Goal: Transaction & Acquisition: Purchase product/service

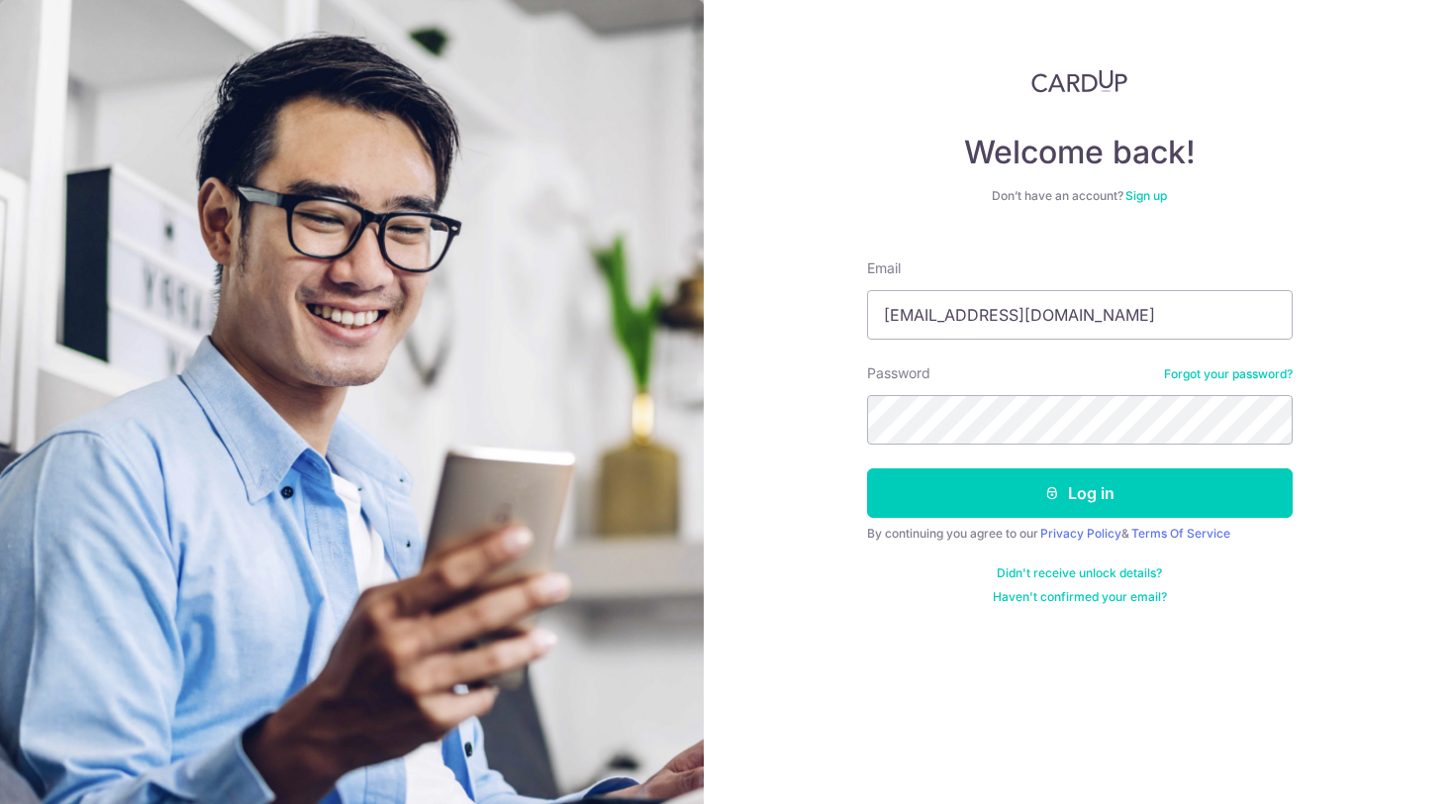
type input "wendequan@hotmail.com"
click at [1079, 493] on button "Log in" at bounding box center [1080, 493] width 426 height 50
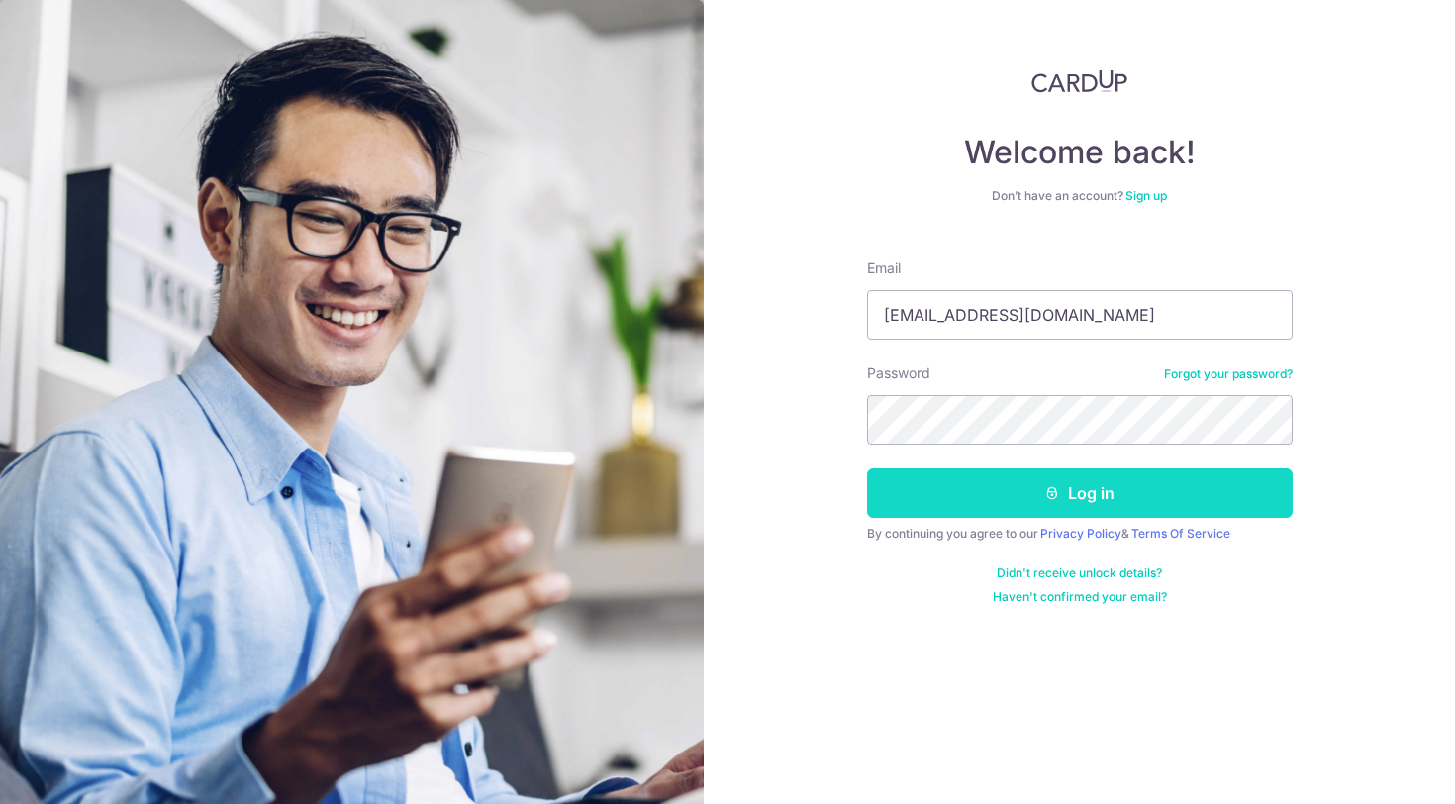
click at [1021, 514] on button "Log in" at bounding box center [1080, 493] width 426 height 50
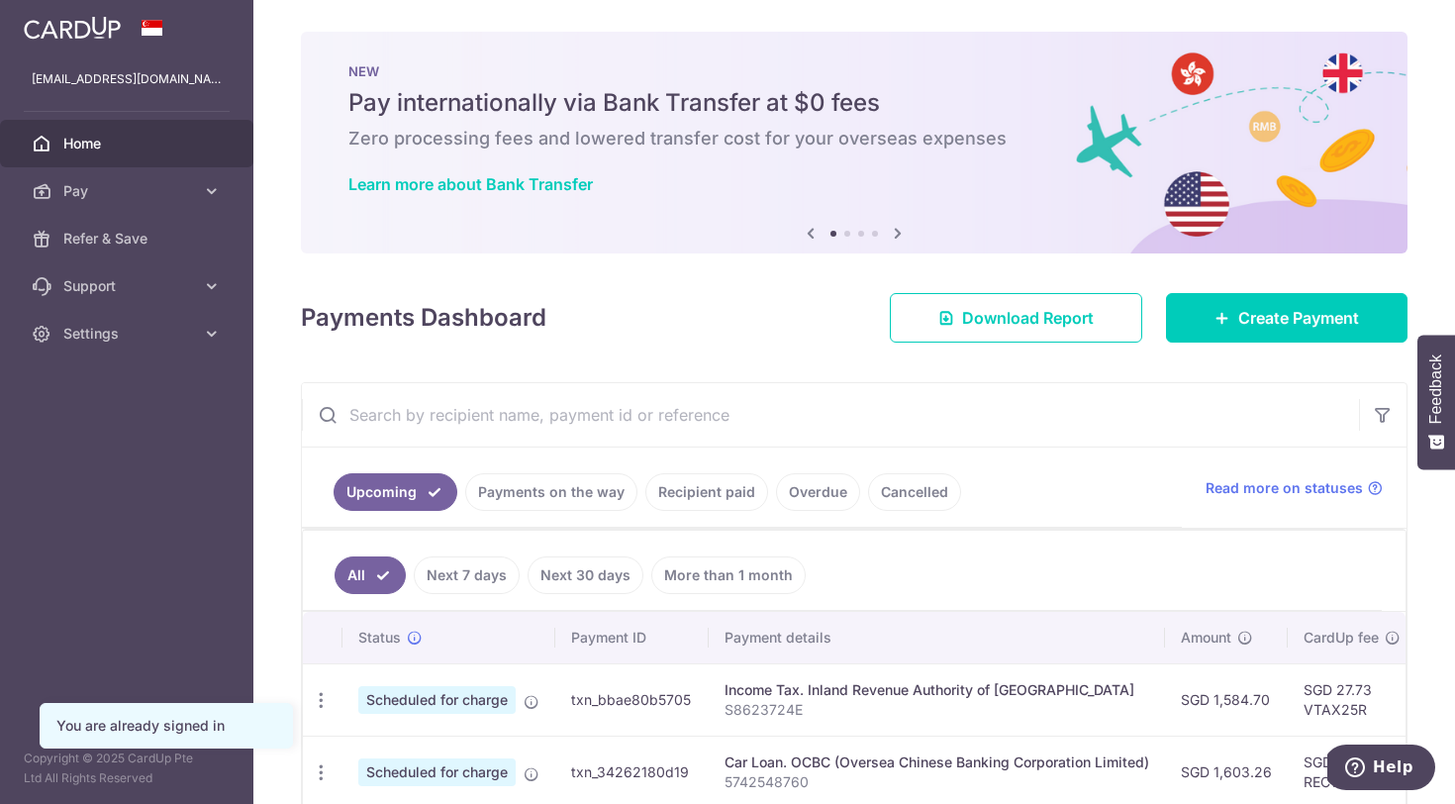
click at [595, 498] on link "Payments on the way" at bounding box center [551, 492] width 172 height 38
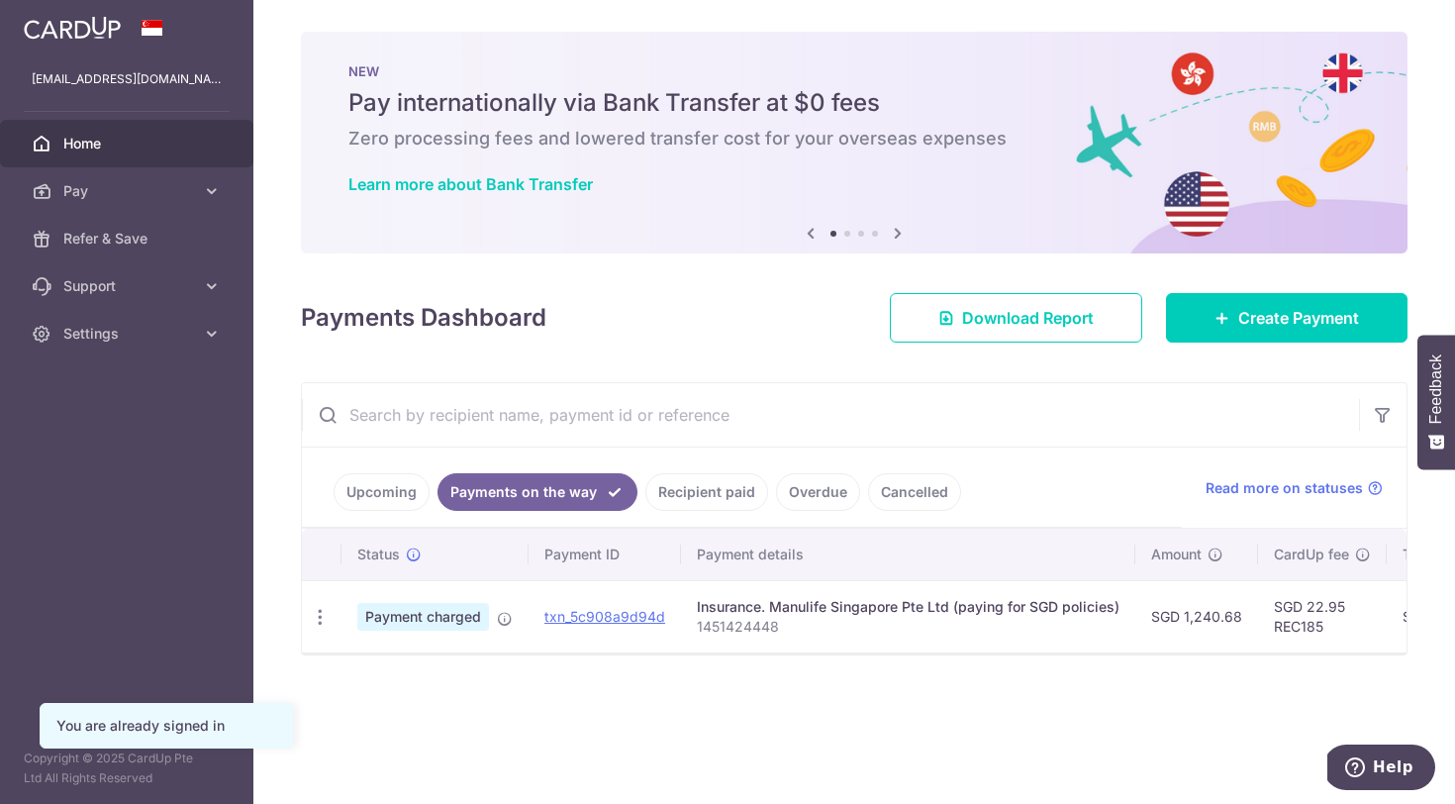
click at [398, 500] on link "Upcoming" at bounding box center [382, 492] width 96 height 38
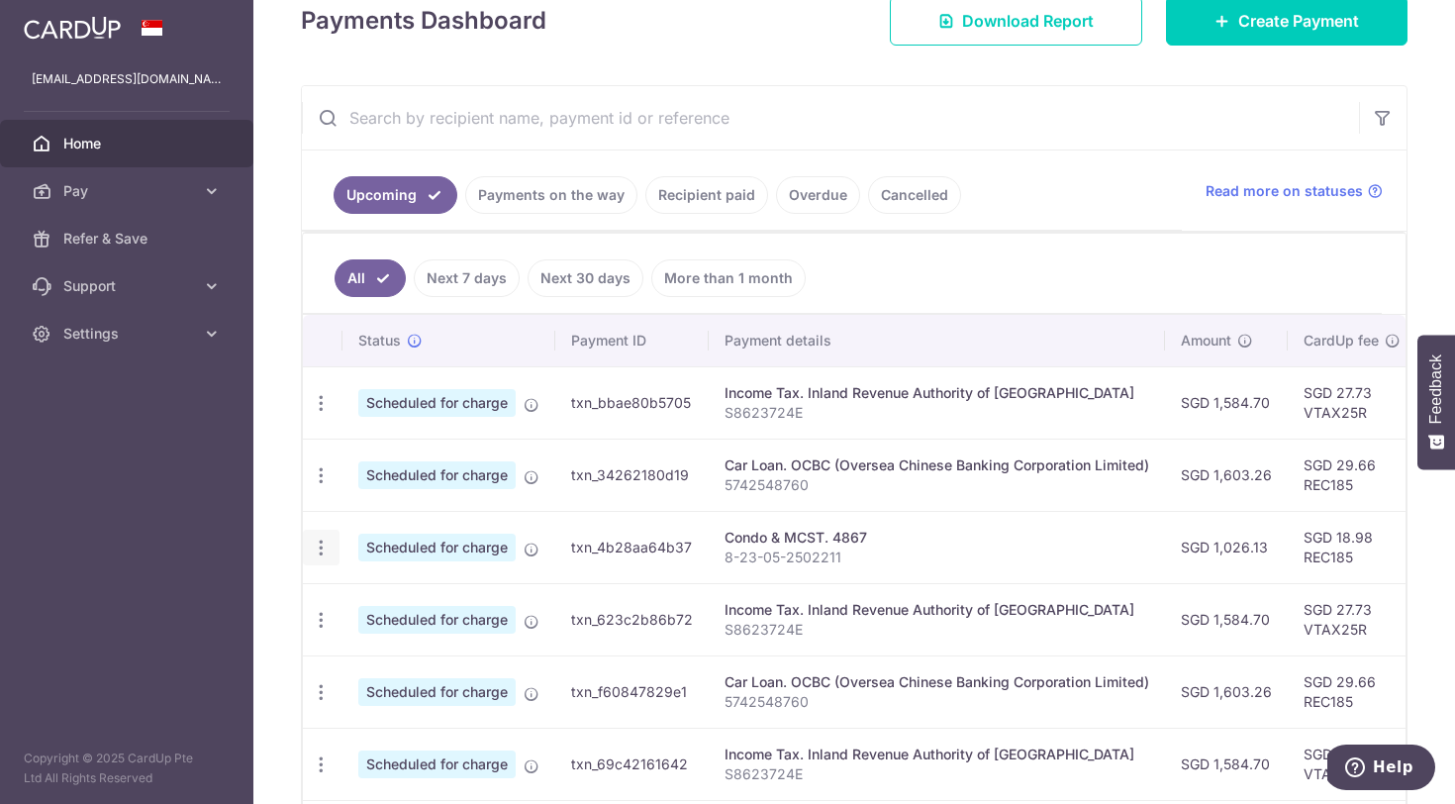
click at [321, 557] on div "Update payment Cancel payment" at bounding box center [321, 548] width 37 height 37
click at [323, 551] on icon "button" at bounding box center [321, 548] width 21 height 21
click at [390, 652] on span "Cancel payment" at bounding box center [426, 651] width 133 height 24
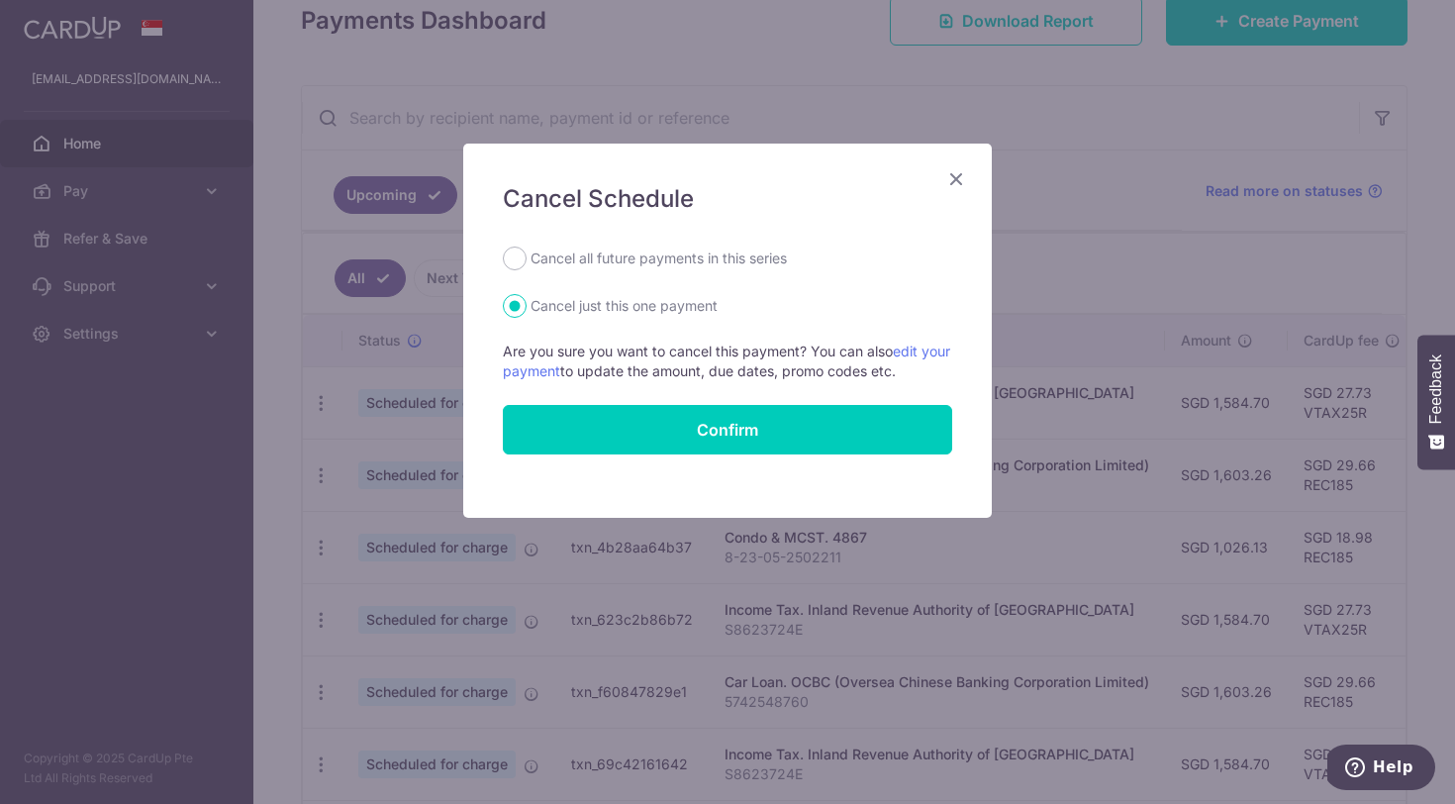
click at [709, 268] on label "Cancel all future payments in this series" at bounding box center [659, 259] width 256 height 24
click at [527, 268] on input "Cancel all future payments in this series" at bounding box center [515, 259] width 24 height 24
radio input "true"
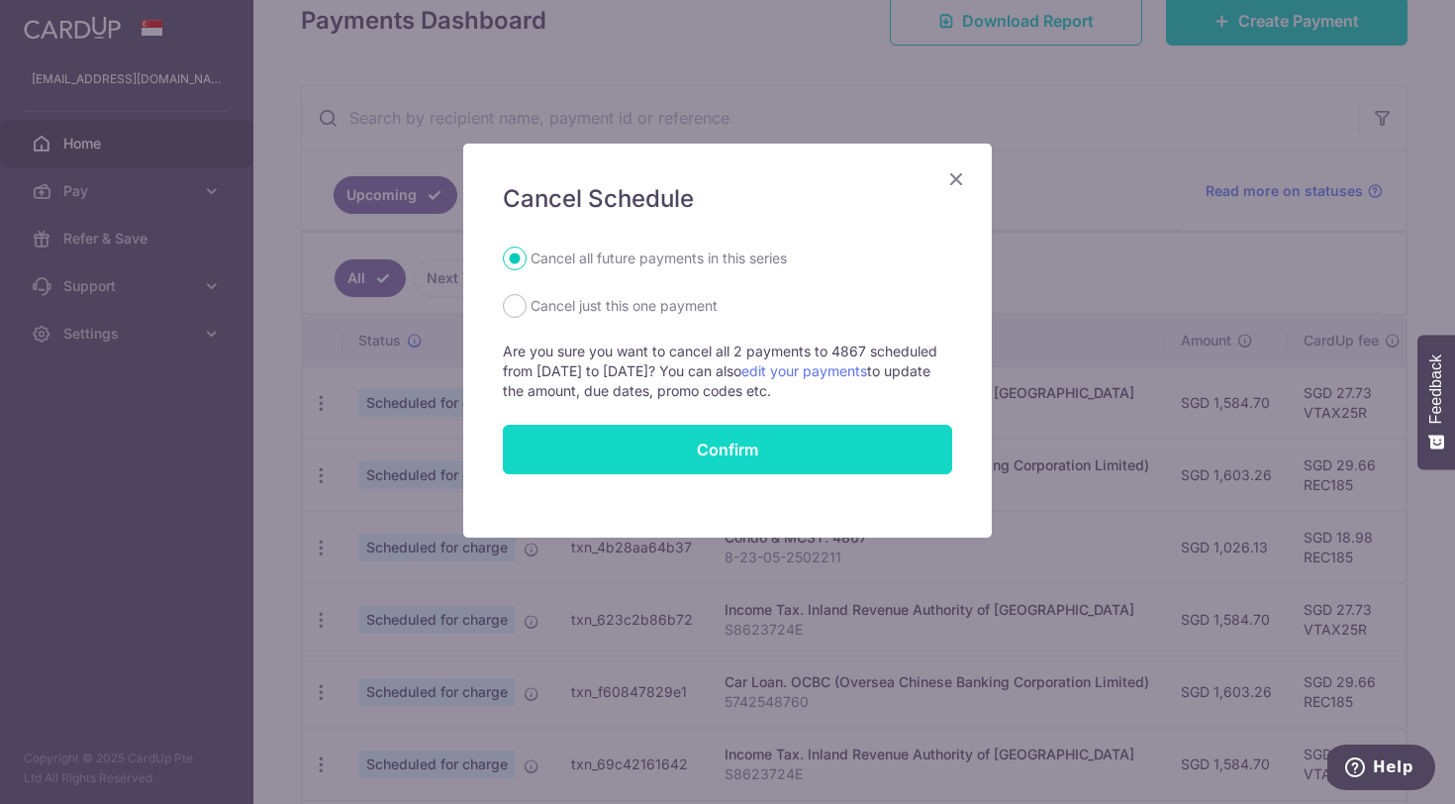
click at [727, 455] on button "Confirm" at bounding box center [728, 450] width 450 height 50
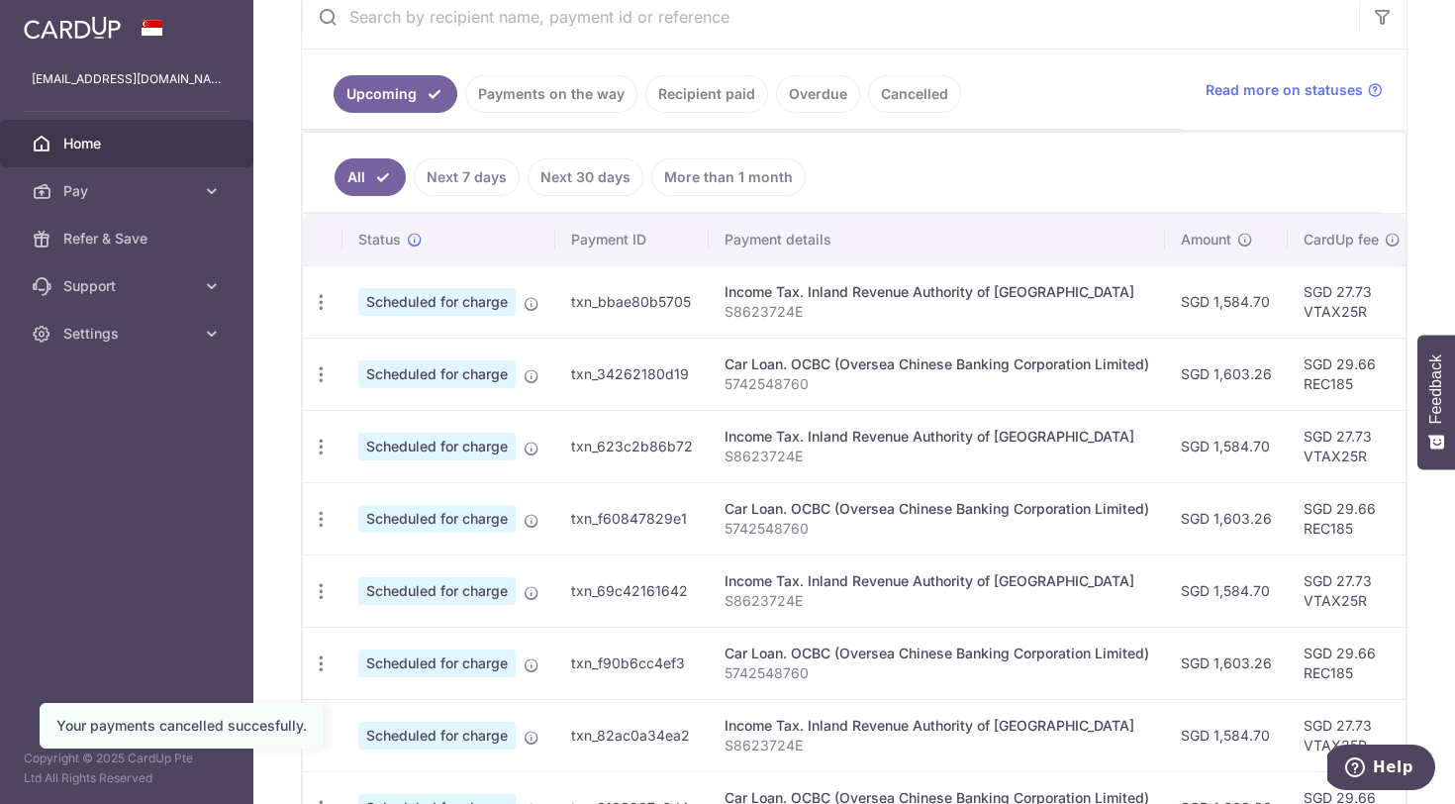
scroll to position [394, 0]
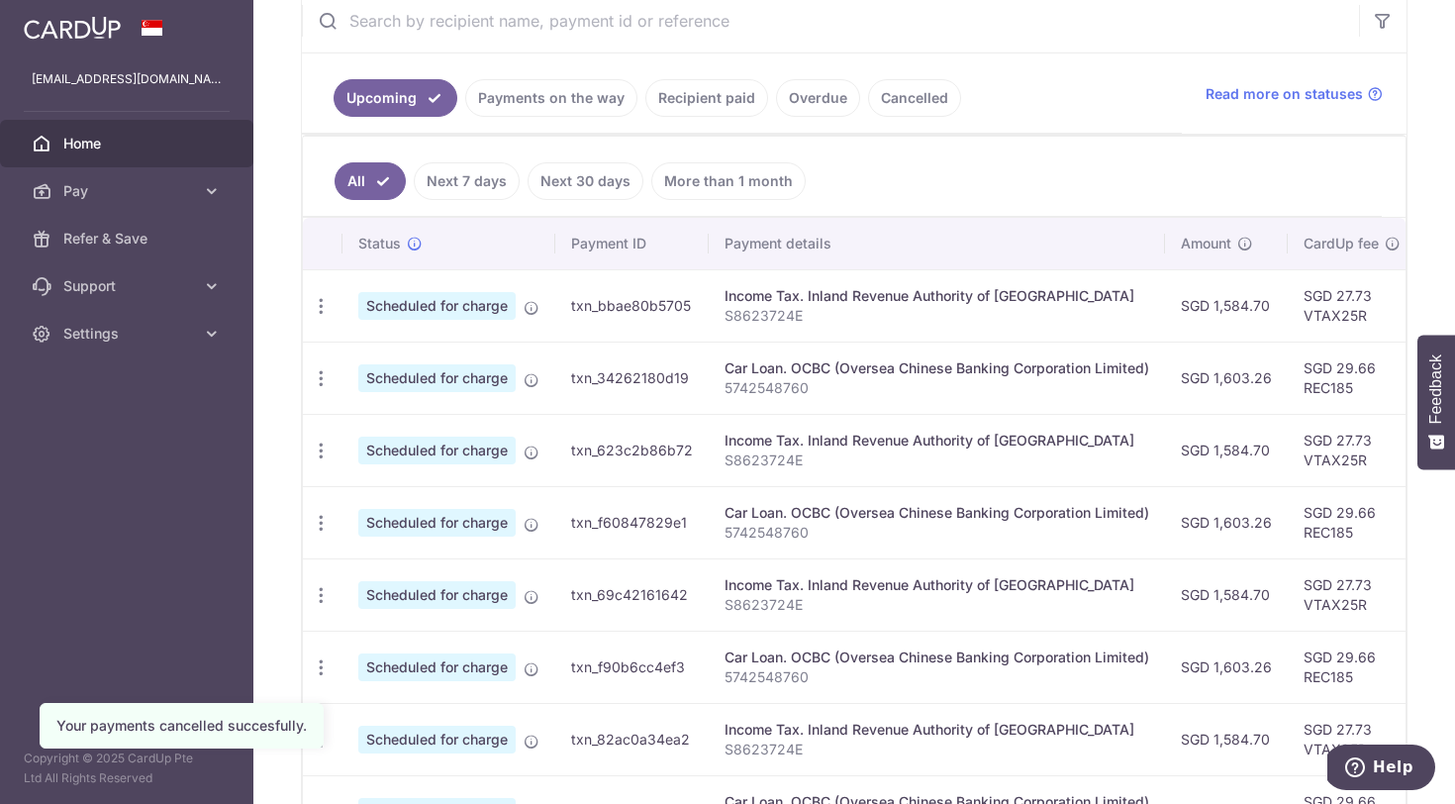
click at [724, 109] on link "Recipient paid" at bounding box center [707, 98] width 123 height 38
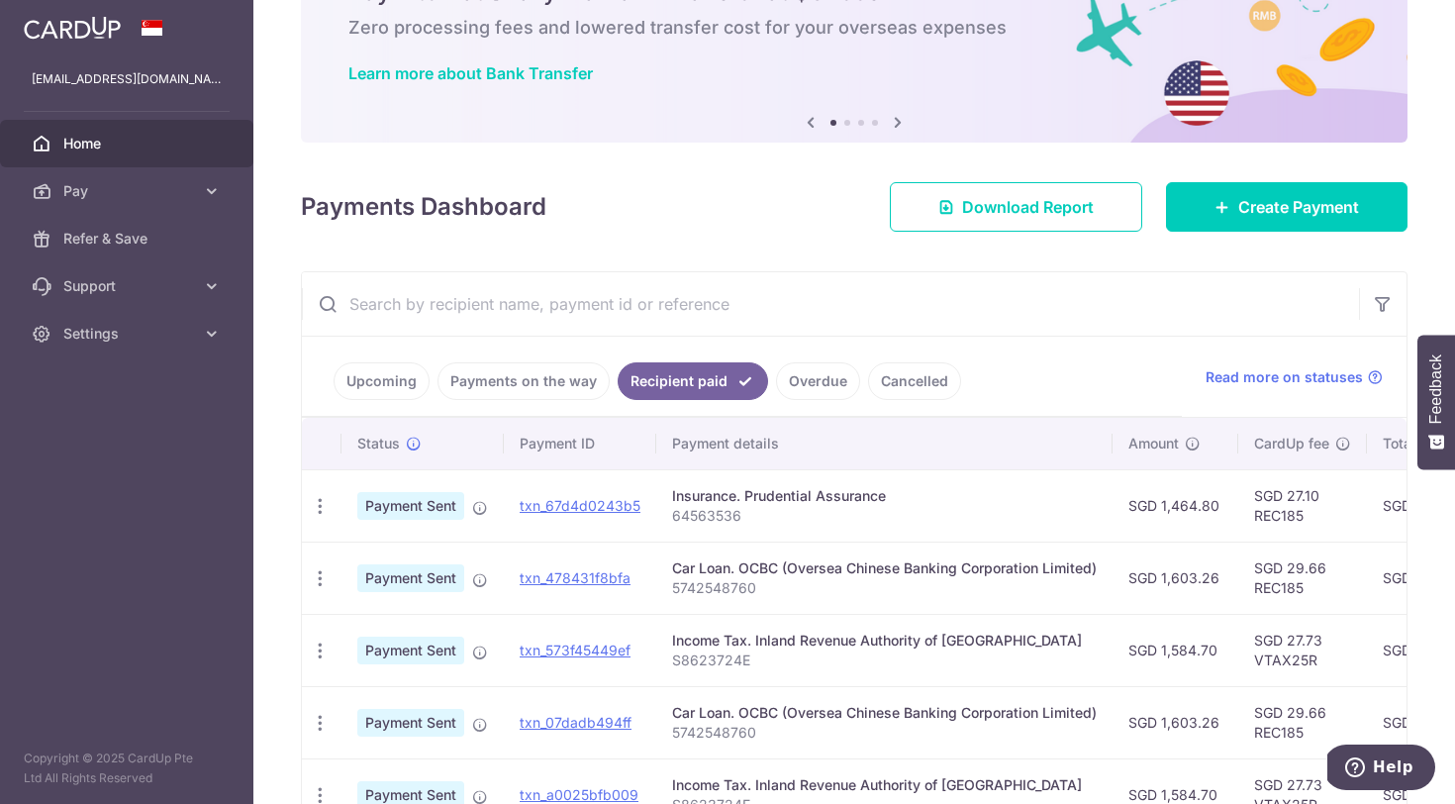
scroll to position [0, 0]
click at [553, 394] on link "Payments on the way" at bounding box center [524, 381] width 172 height 38
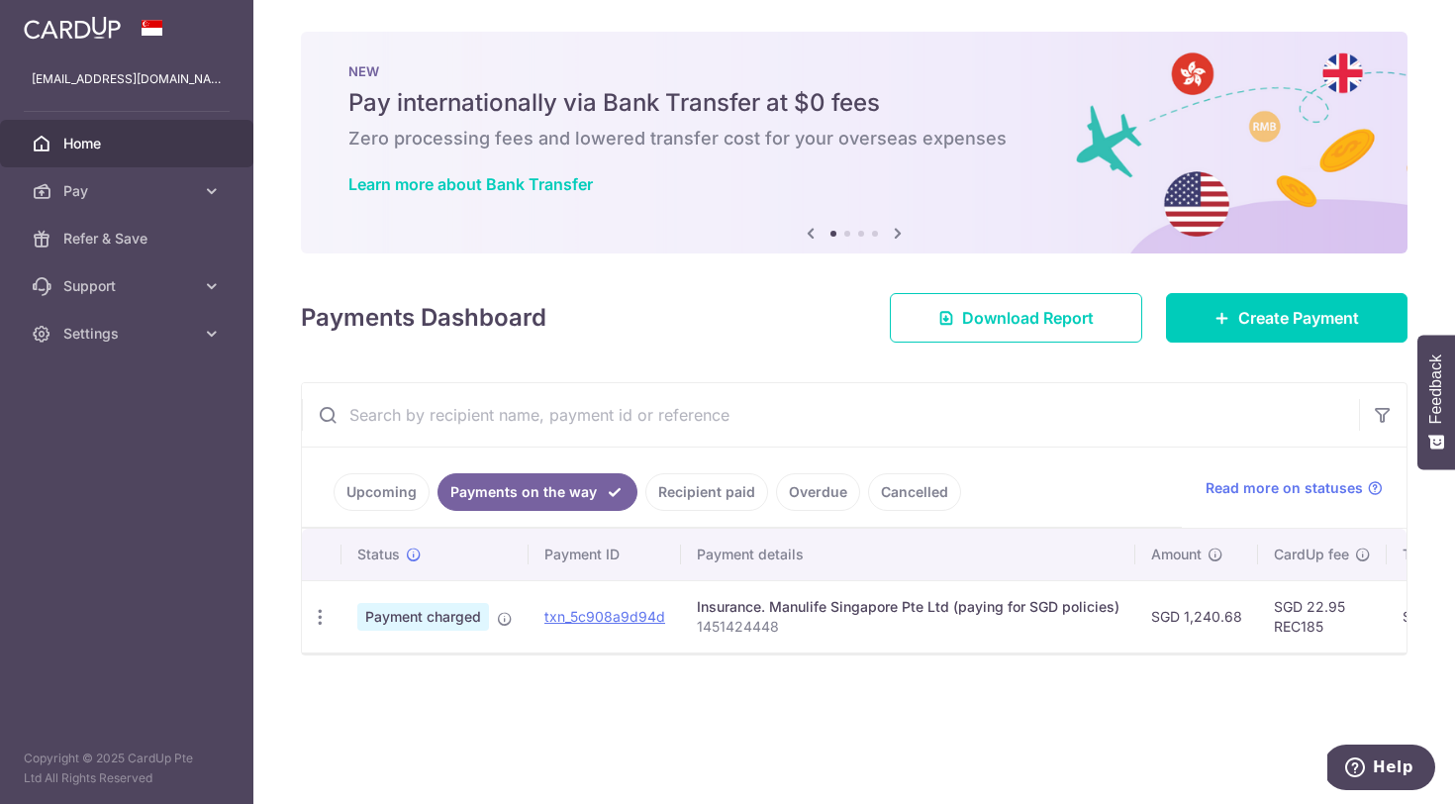
click at [370, 498] on link "Upcoming" at bounding box center [382, 492] width 96 height 38
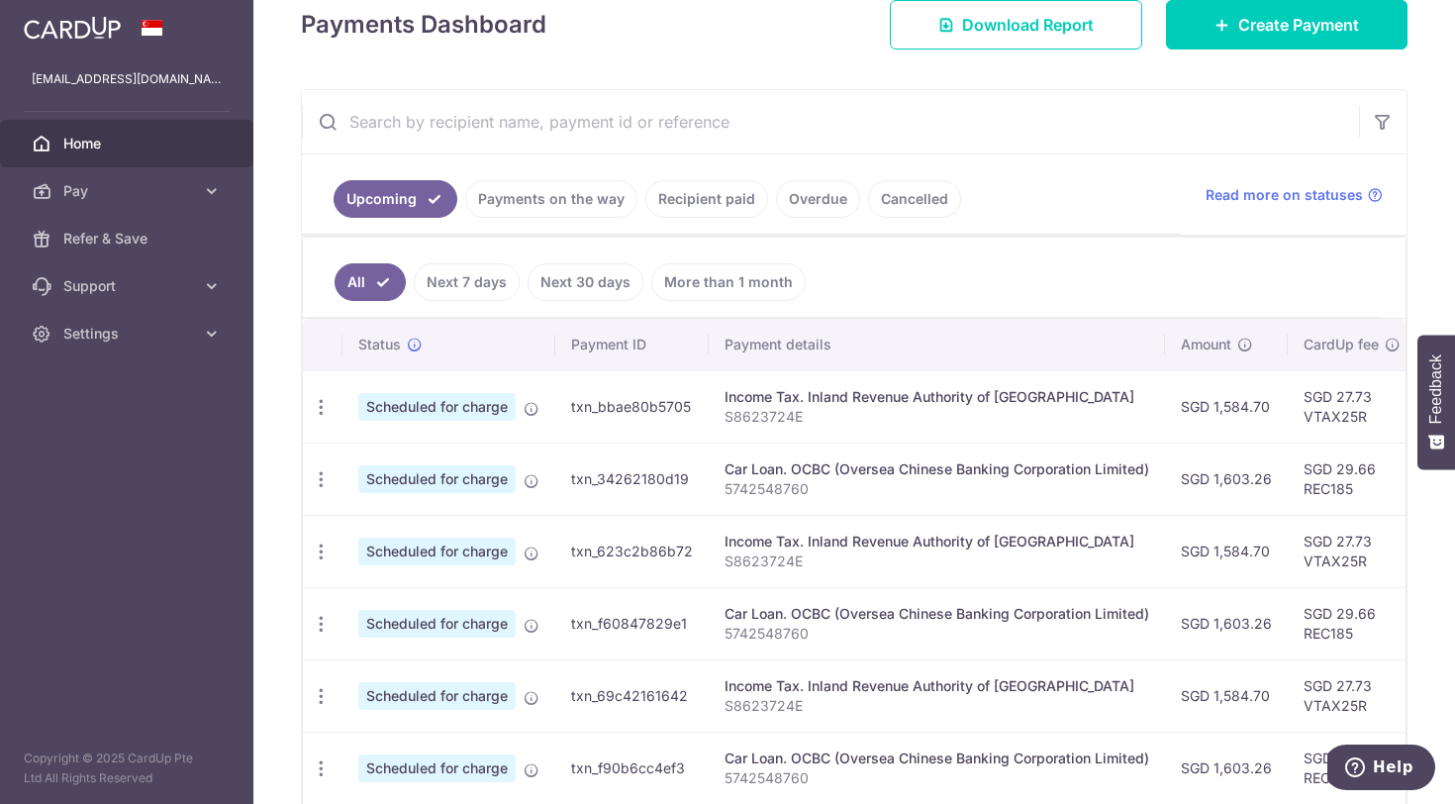
scroll to position [99, 0]
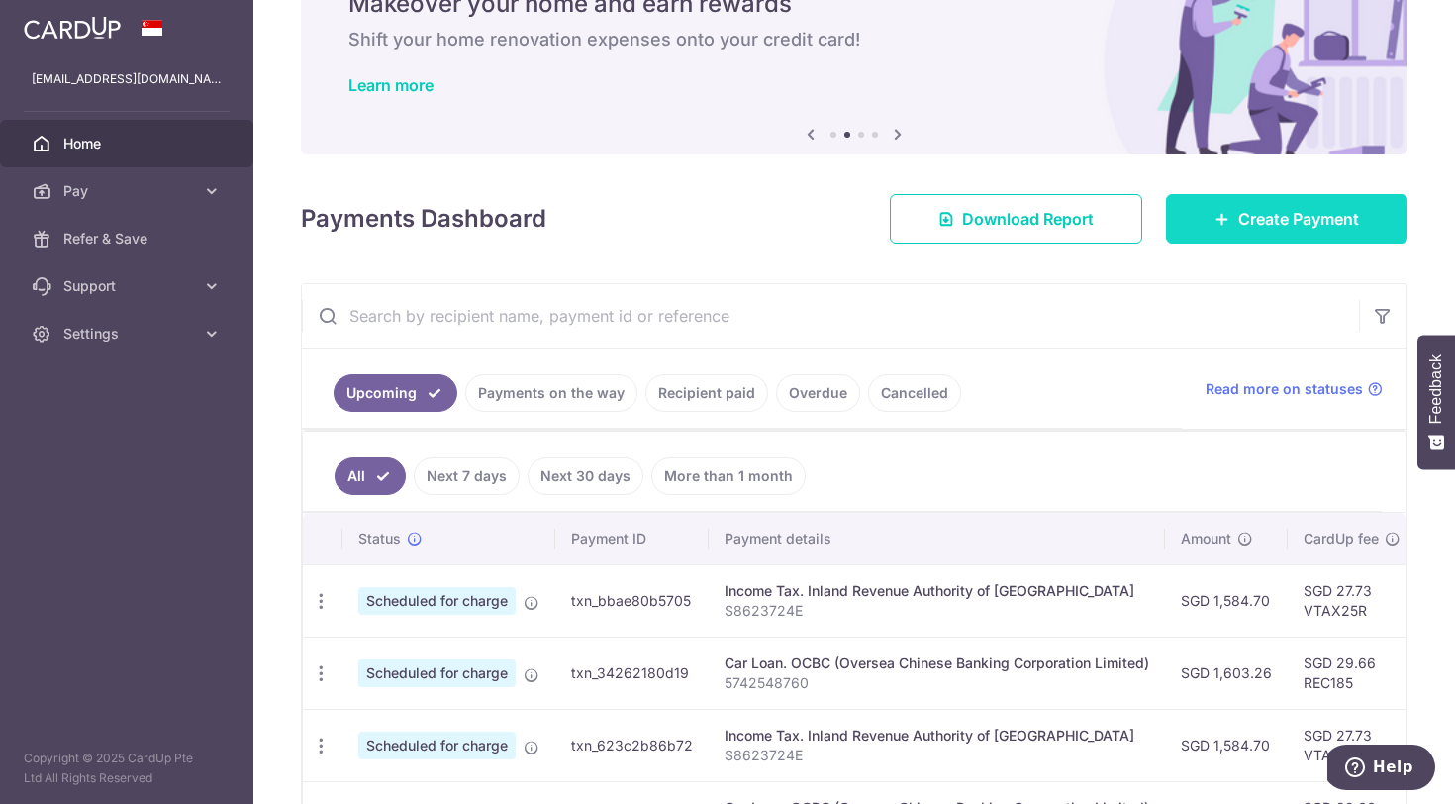
click at [1350, 229] on span "Create Payment" at bounding box center [1299, 219] width 121 height 24
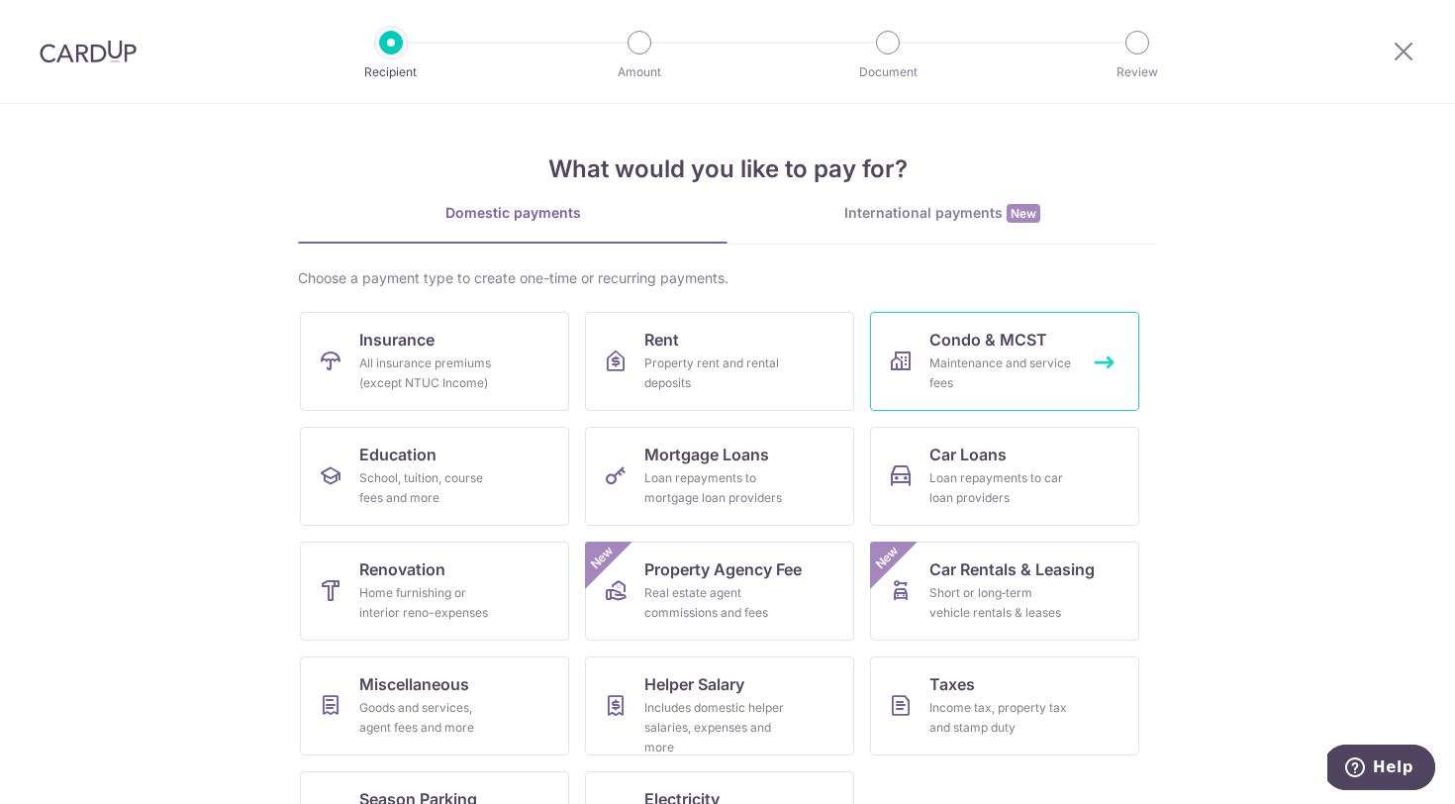
click at [1016, 359] on div "Maintenance and service fees" at bounding box center [1001, 373] width 143 height 40
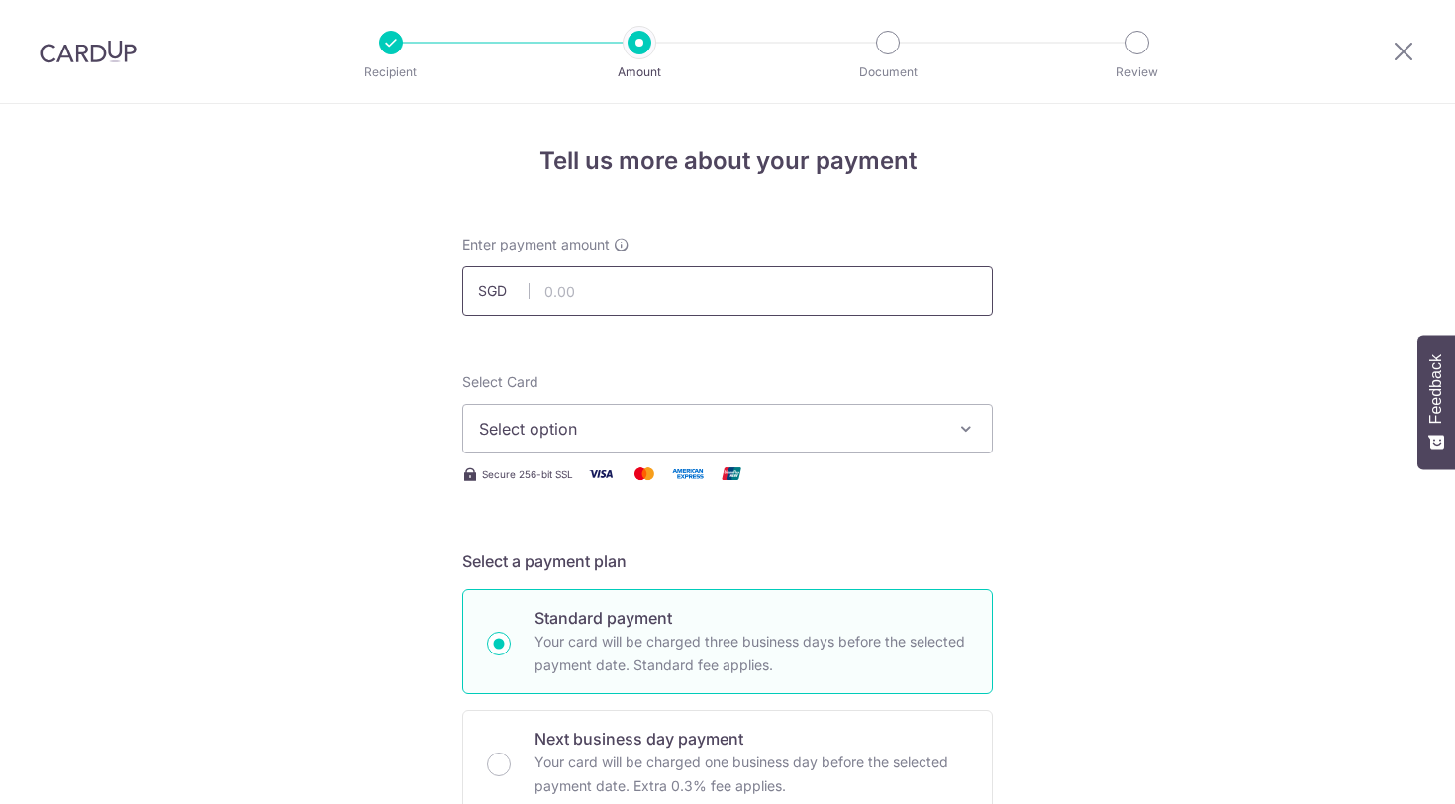
click at [660, 311] on input "text" at bounding box center [727, 291] width 531 height 50
type input "1,026.13"
click at [585, 419] on span "Select option" at bounding box center [709, 429] width 461 height 24
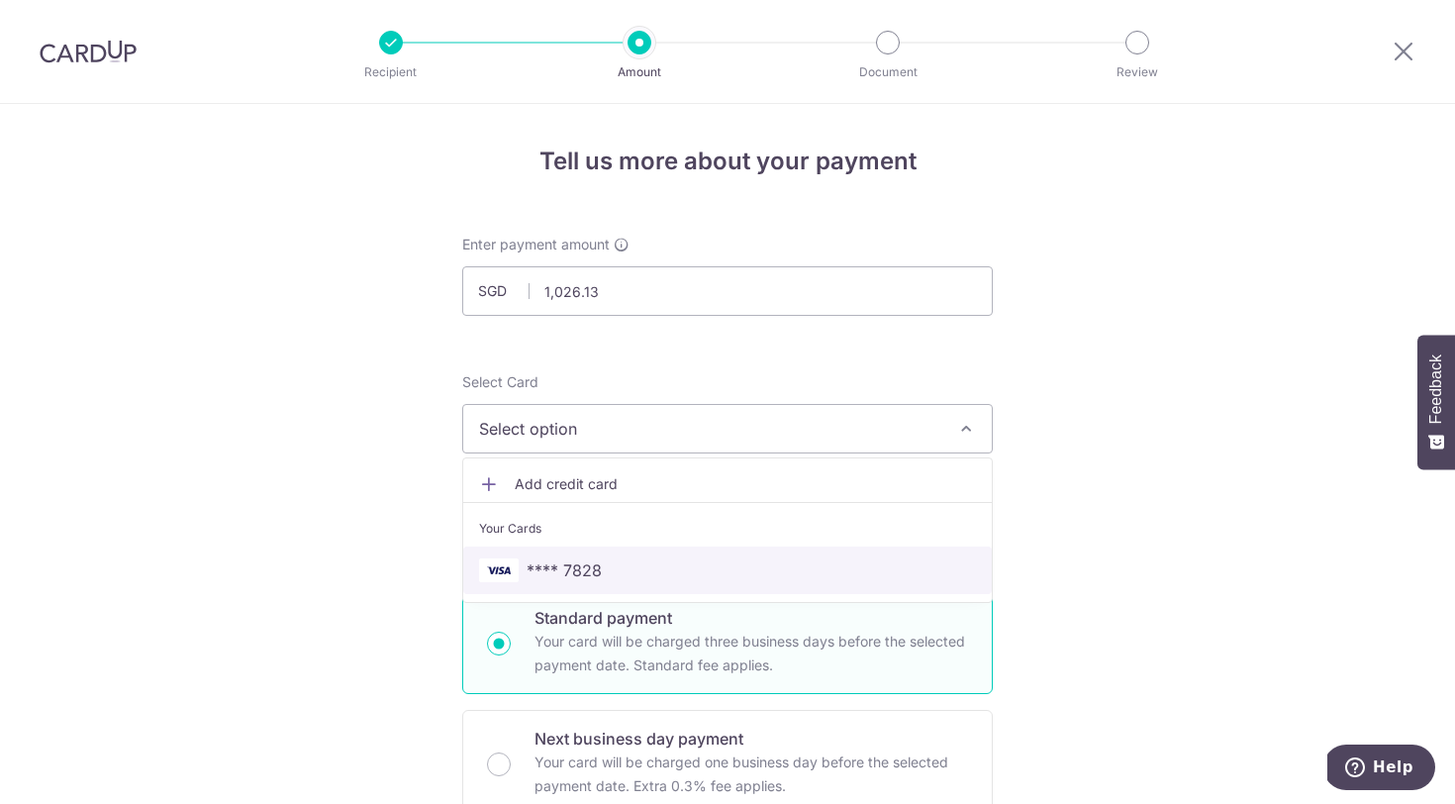
click at [570, 566] on span "**** 7828" at bounding box center [564, 570] width 75 height 24
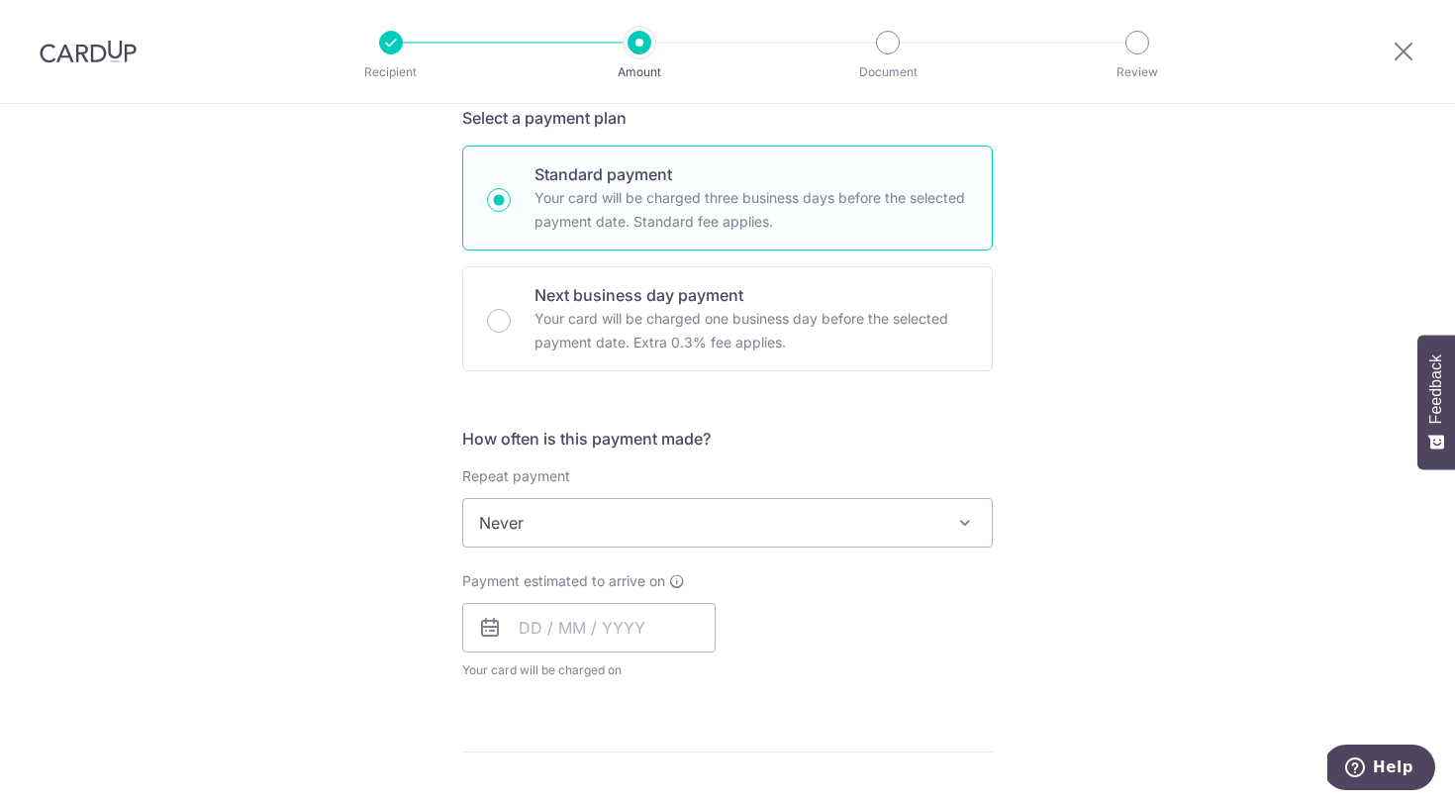
scroll to position [439, 0]
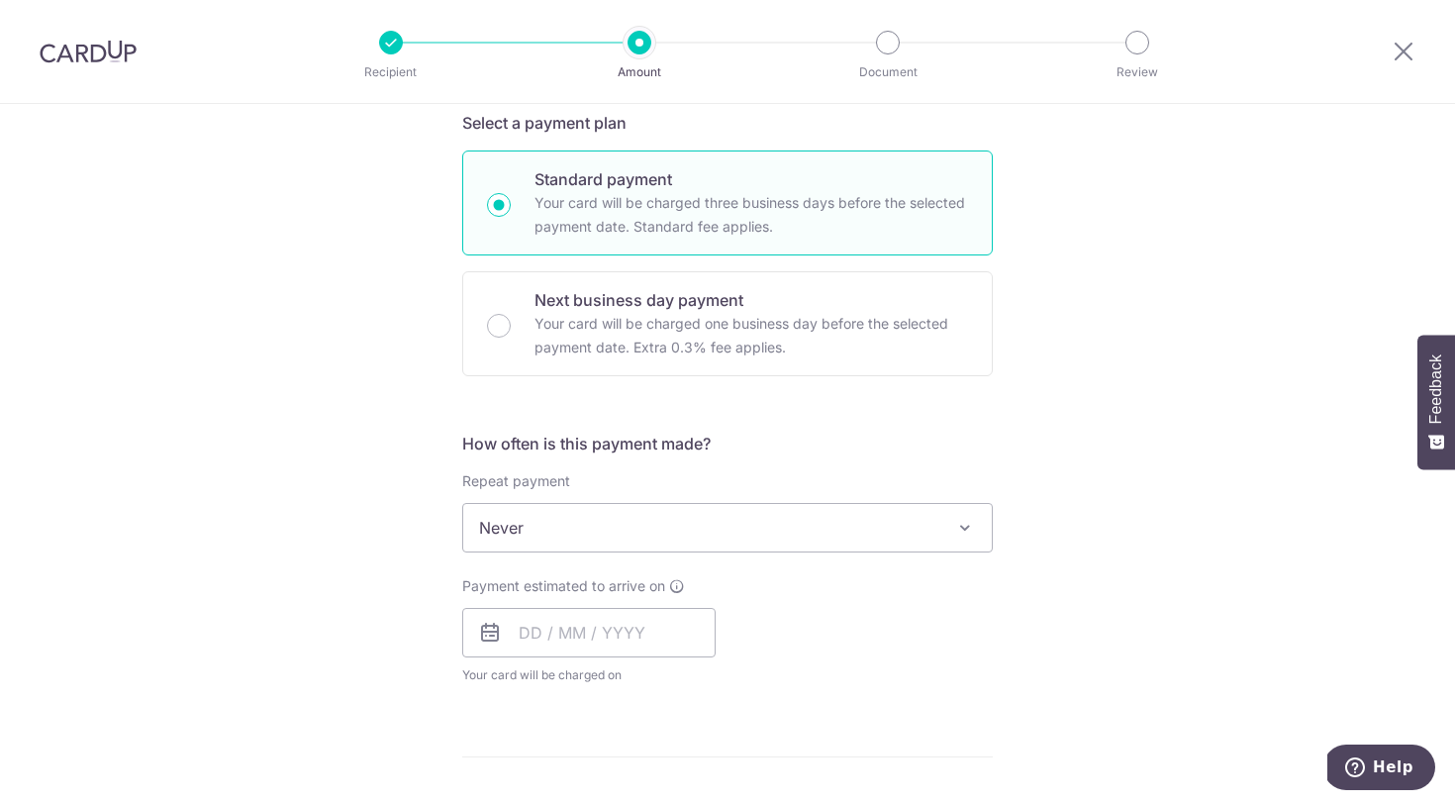
click at [680, 543] on span "Never" at bounding box center [727, 528] width 529 height 48
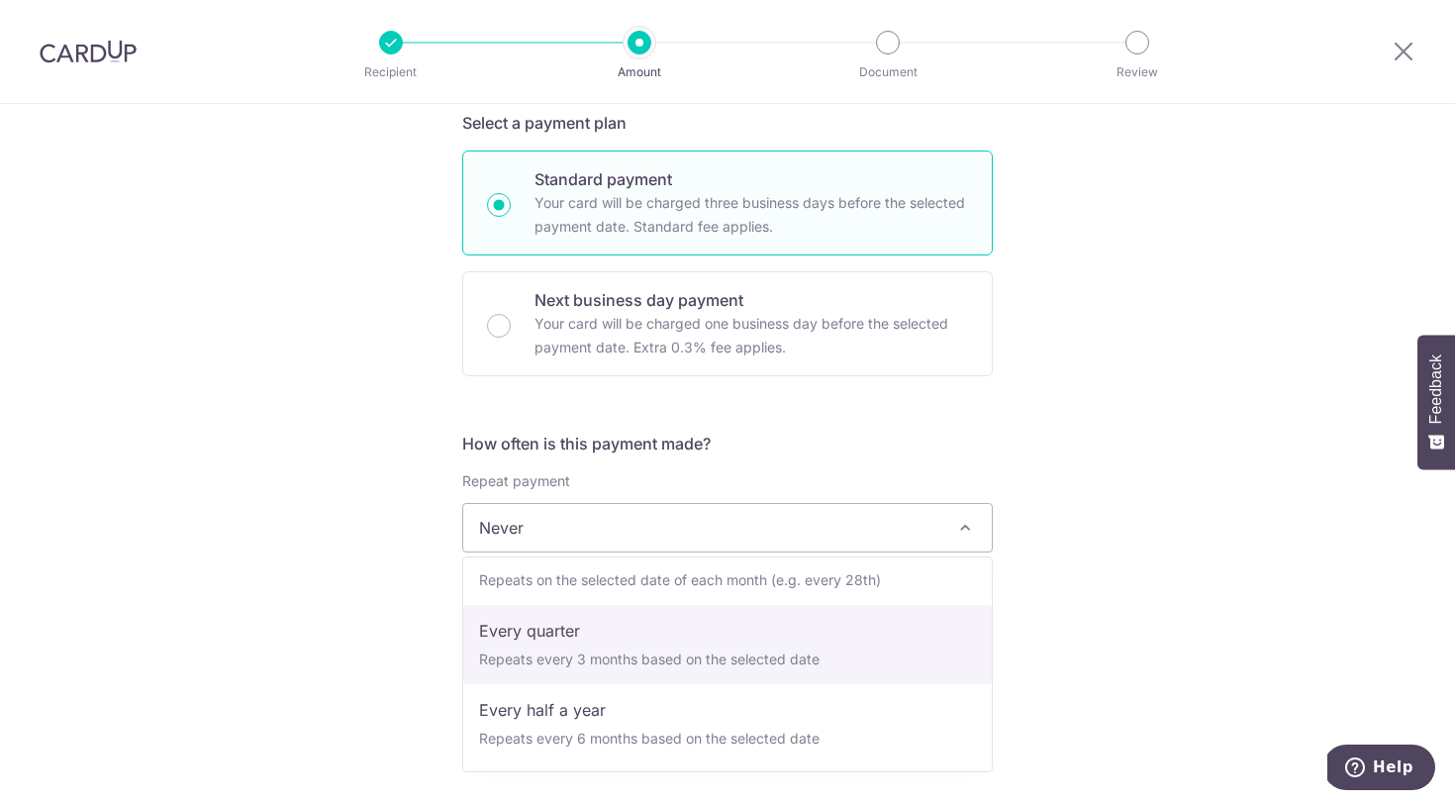
scroll to position [198, 0]
select select "4"
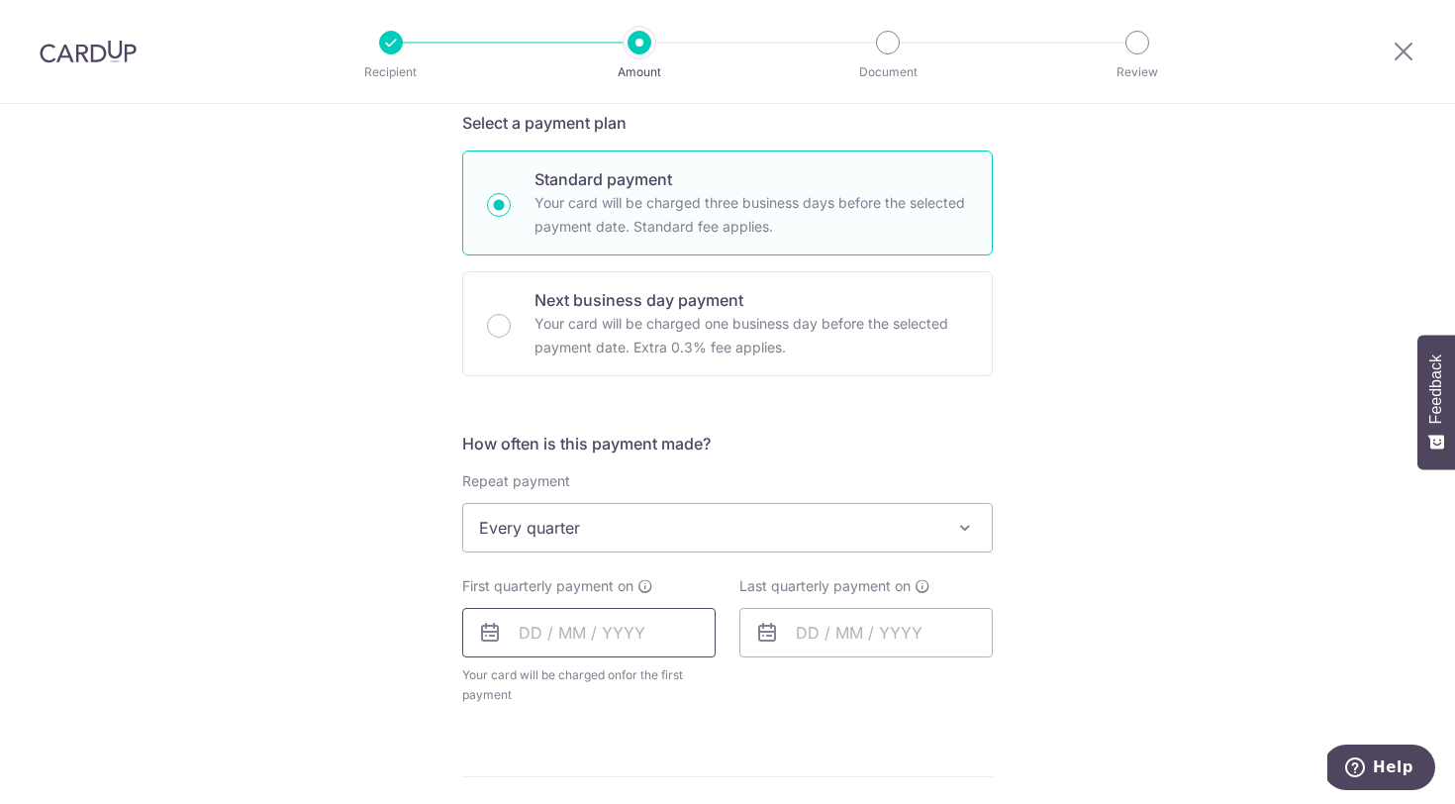
click at [590, 646] on input "text" at bounding box center [588, 633] width 253 height 50
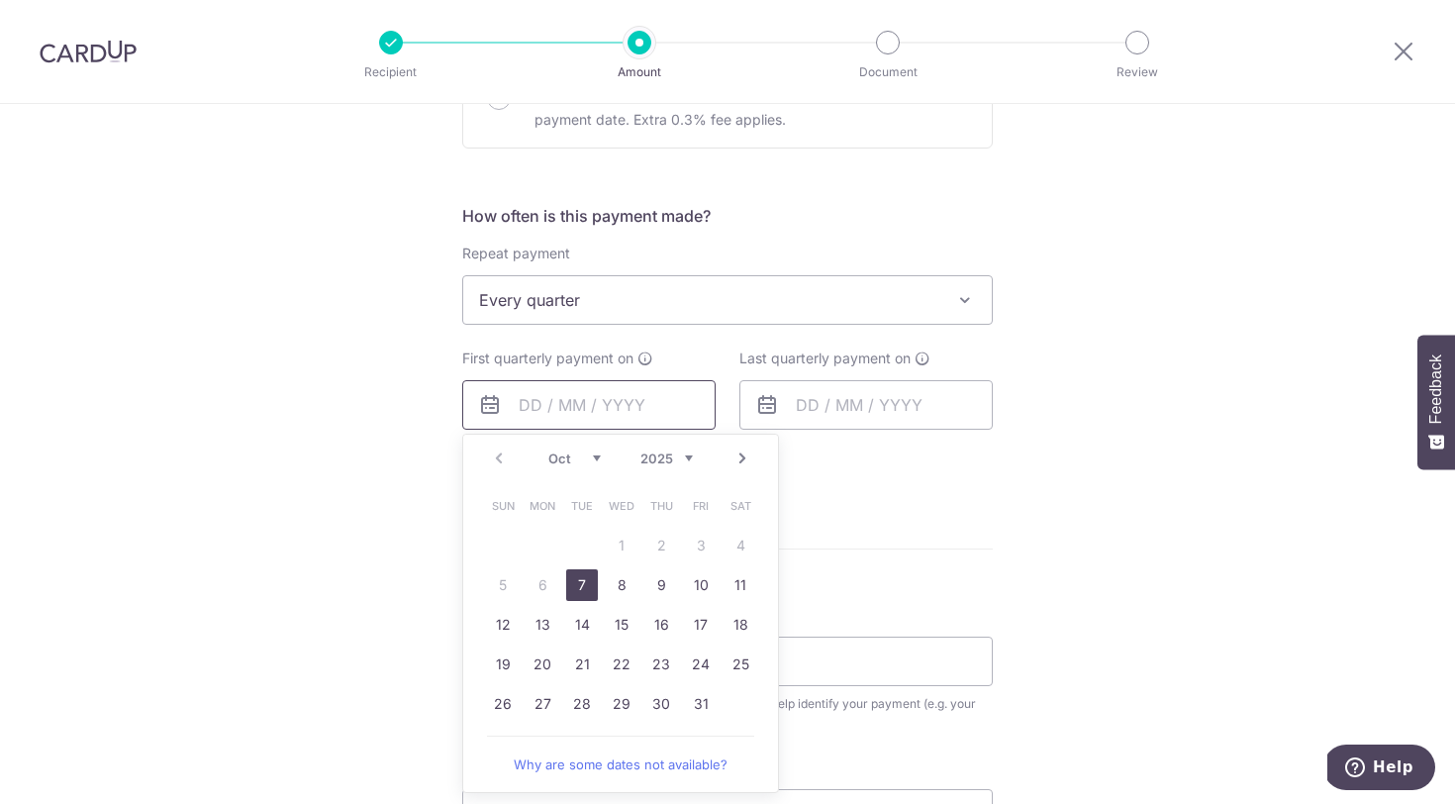
scroll to position [732, 0]
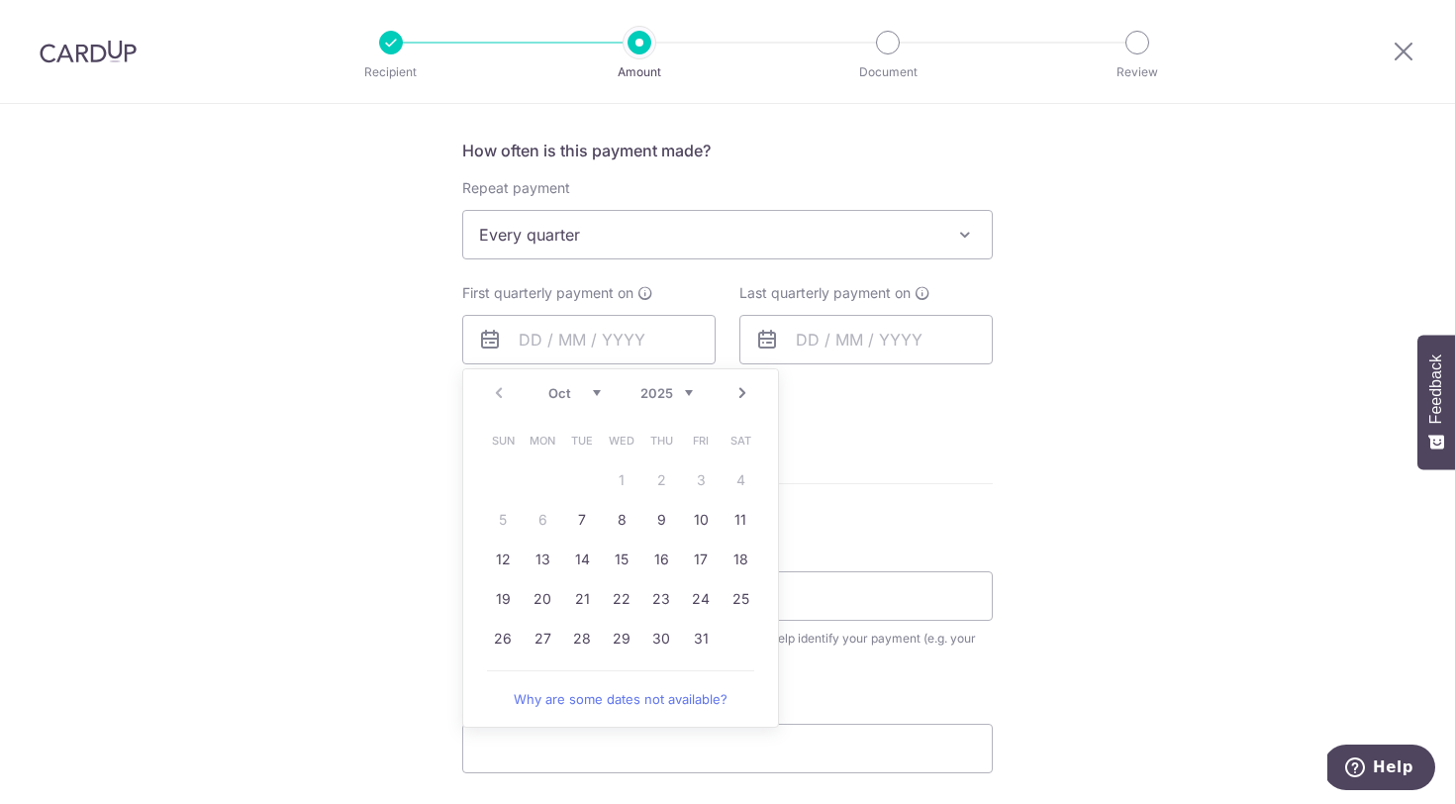
click at [907, 530] on form "Enter payment amount SGD 1,026.13 1026.13 Select Card **** 7828 Add credit card…" at bounding box center [727, 296] width 531 height 1587
click at [601, 351] on input "text" at bounding box center [588, 340] width 253 height 50
click at [545, 598] on link "20" at bounding box center [543, 599] width 32 height 32
type input "20/10/2025"
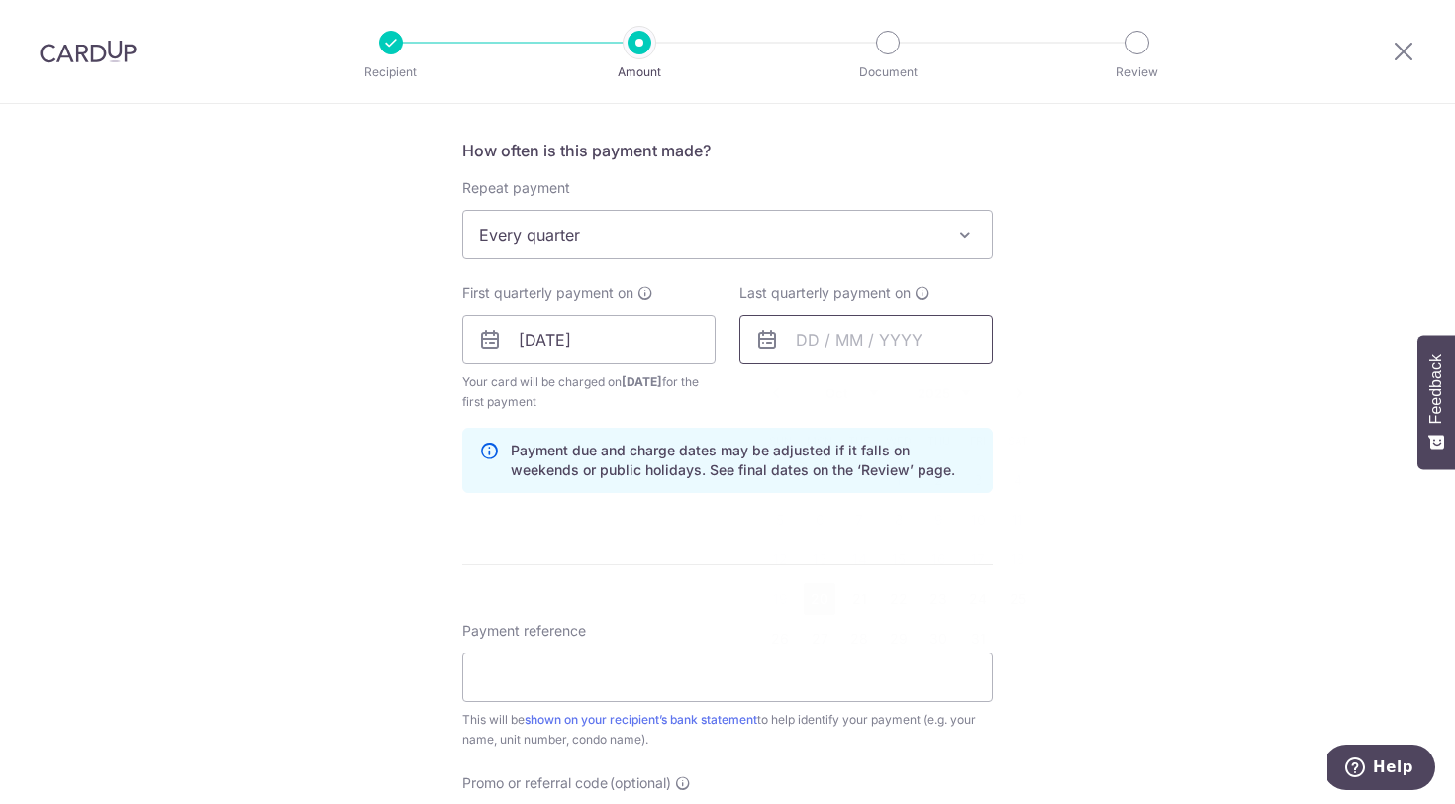
click at [885, 342] on input "text" at bounding box center [866, 340] width 253 height 50
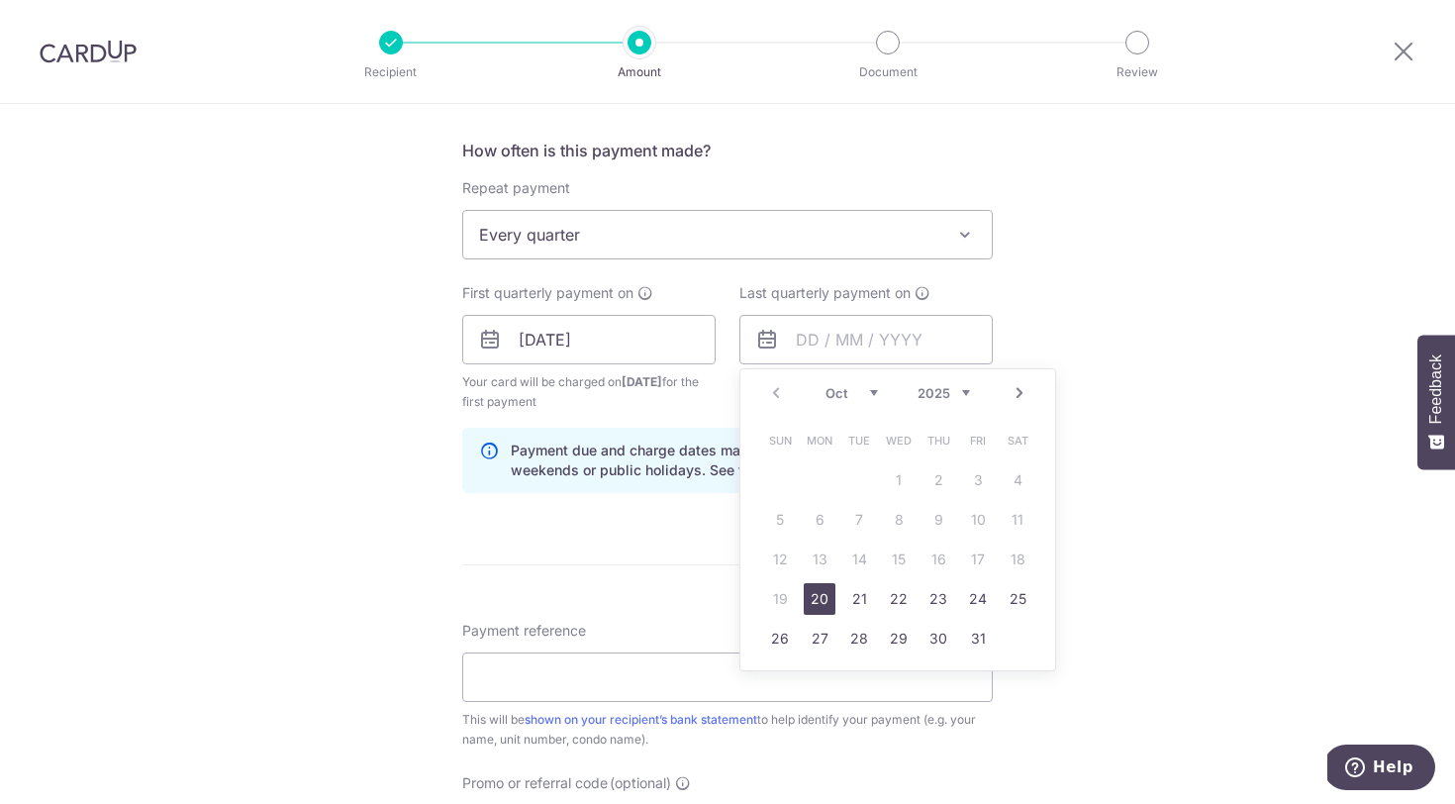
click at [1016, 394] on link "Next" at bounding box center [1020, 393] width 24 height 24
click at [1023, 394] on link "Next" at bounding box center [1020, 393] width 24 height 24
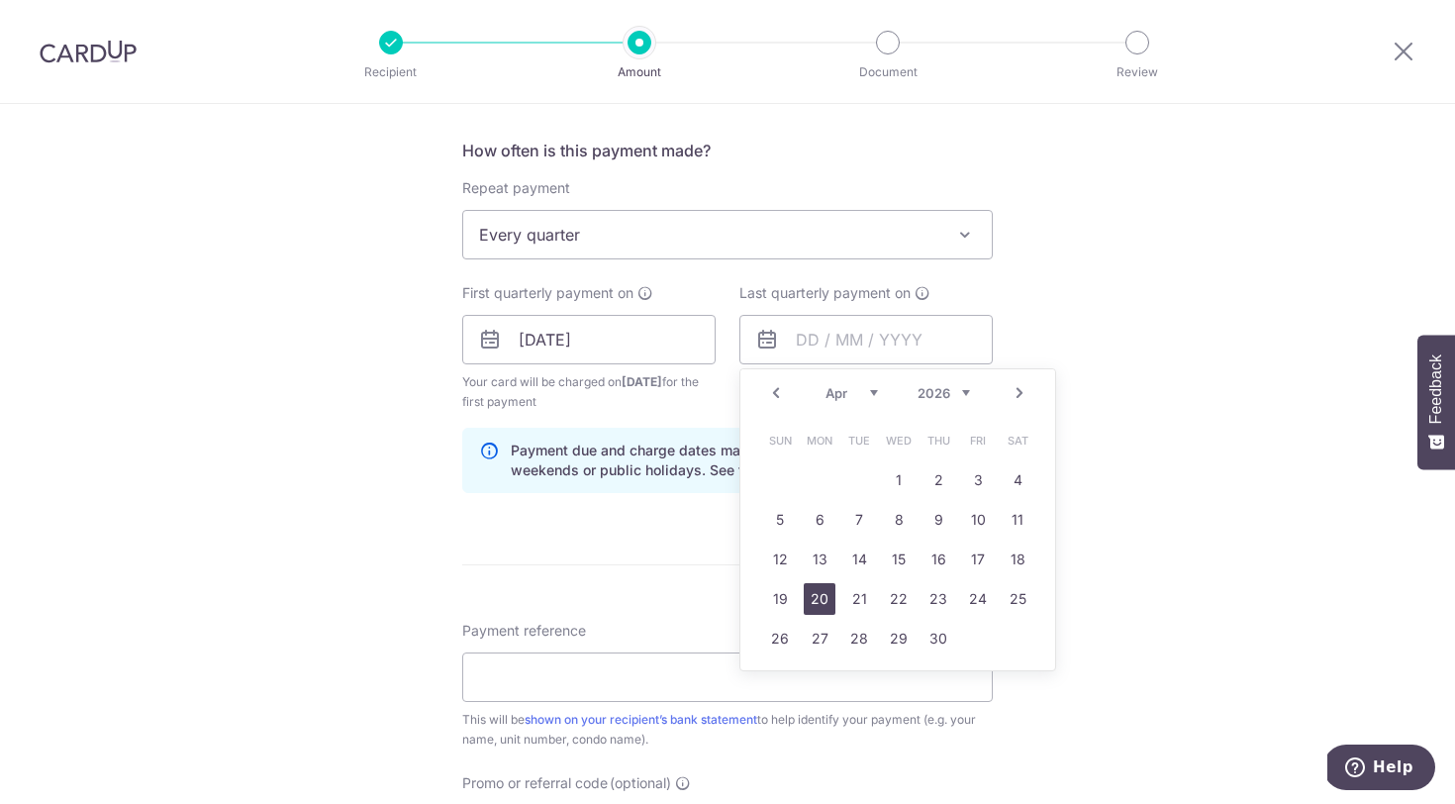
click at [828, 595] on link "20" at bounding box center [820, 599] width 32 height 32
type input "[DATE]"
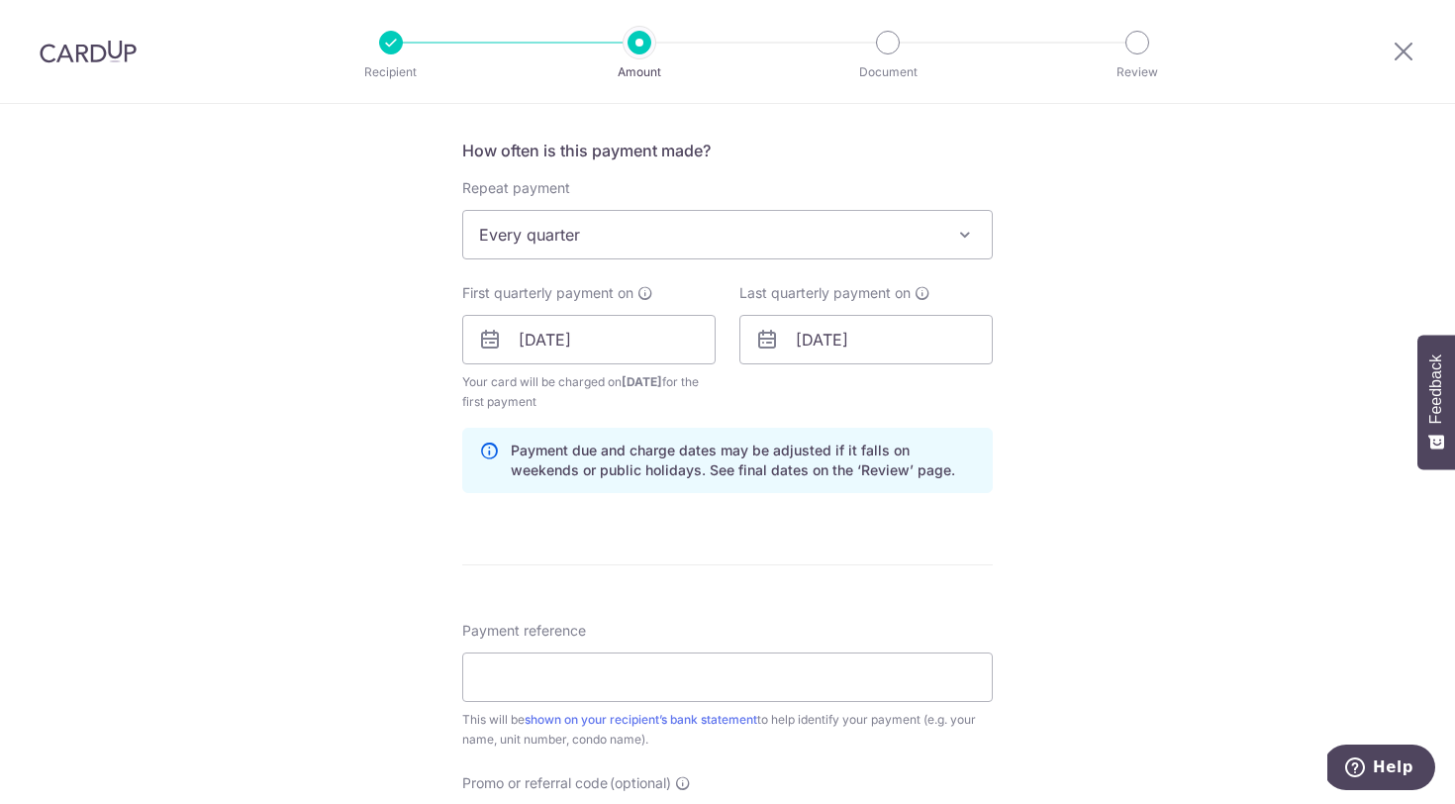
click at [1021, 575] on div "Tell us more about your payment Enter payment amount SGD 1,026.13 1026.13 Selec…" at bounding box center [727, 318] width 1455 height 1892
click at [844, 665] on input "Payment reference" at bounding box center [727, 677] width 531 height 50
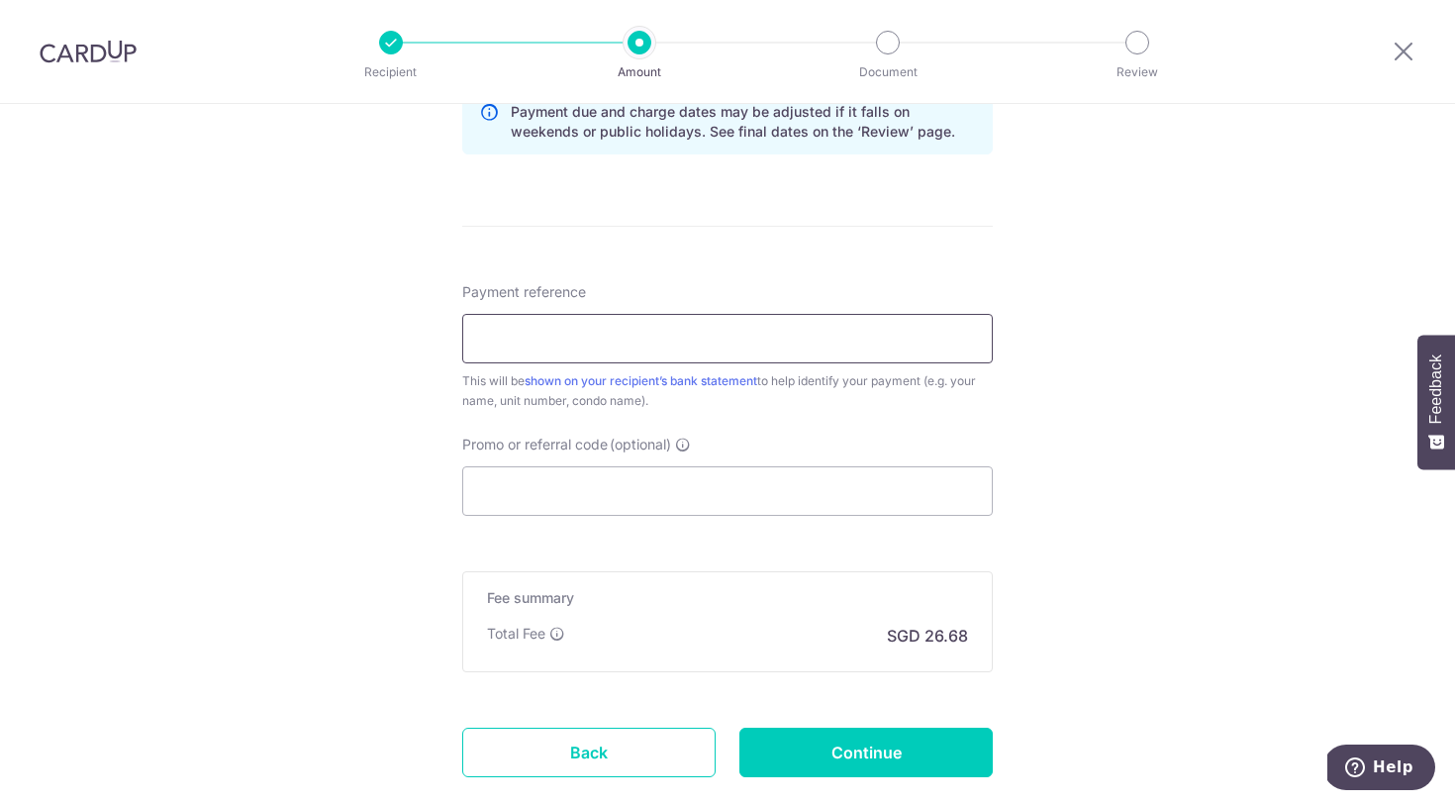
scroll to position [1066, 0]
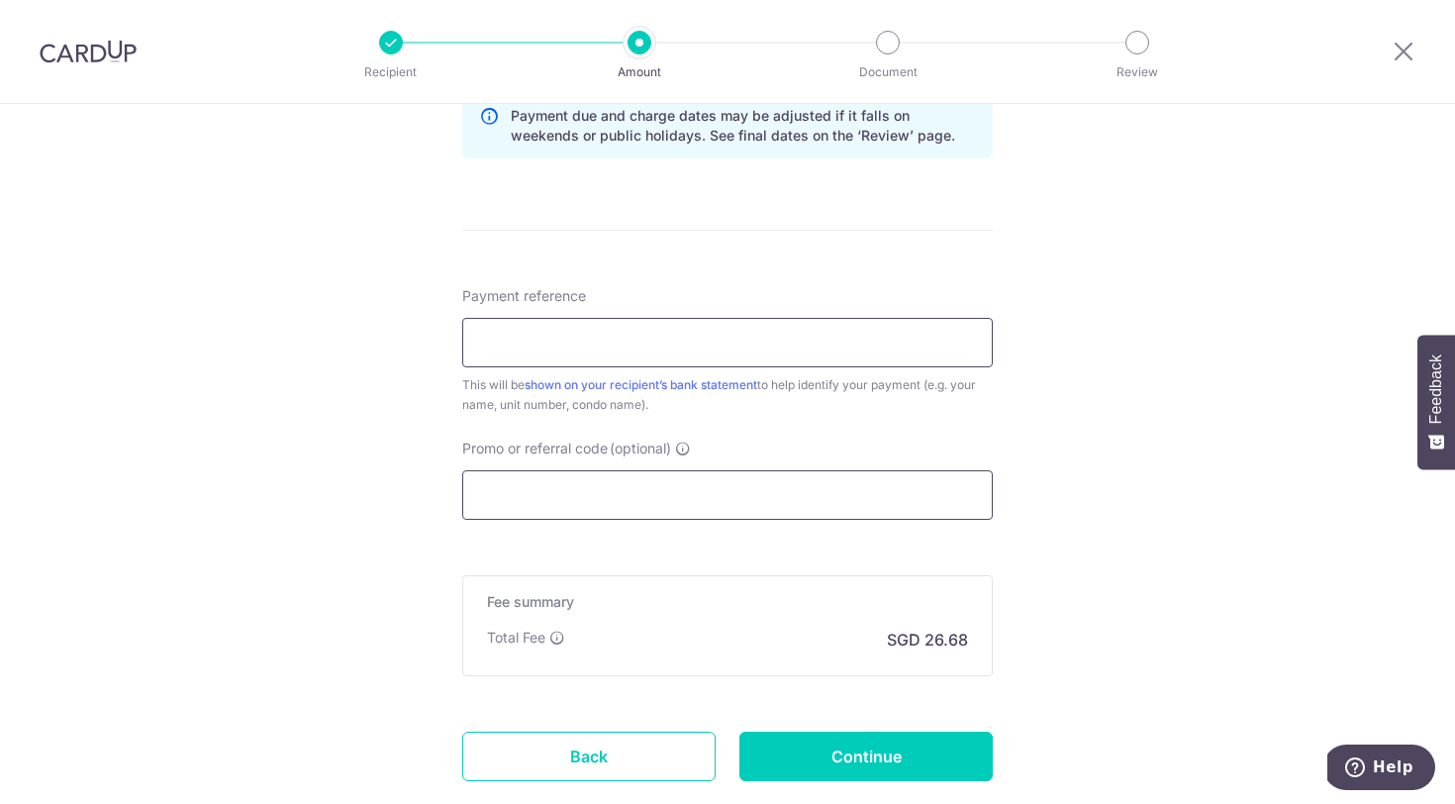
type input "0"
paste input "8#23-05/2502211"
type input "8#23-05/2502211"
click at [753, 485] on input "Promo or referral code (optional)" at bounding box center [727, 495] width 531 height 50
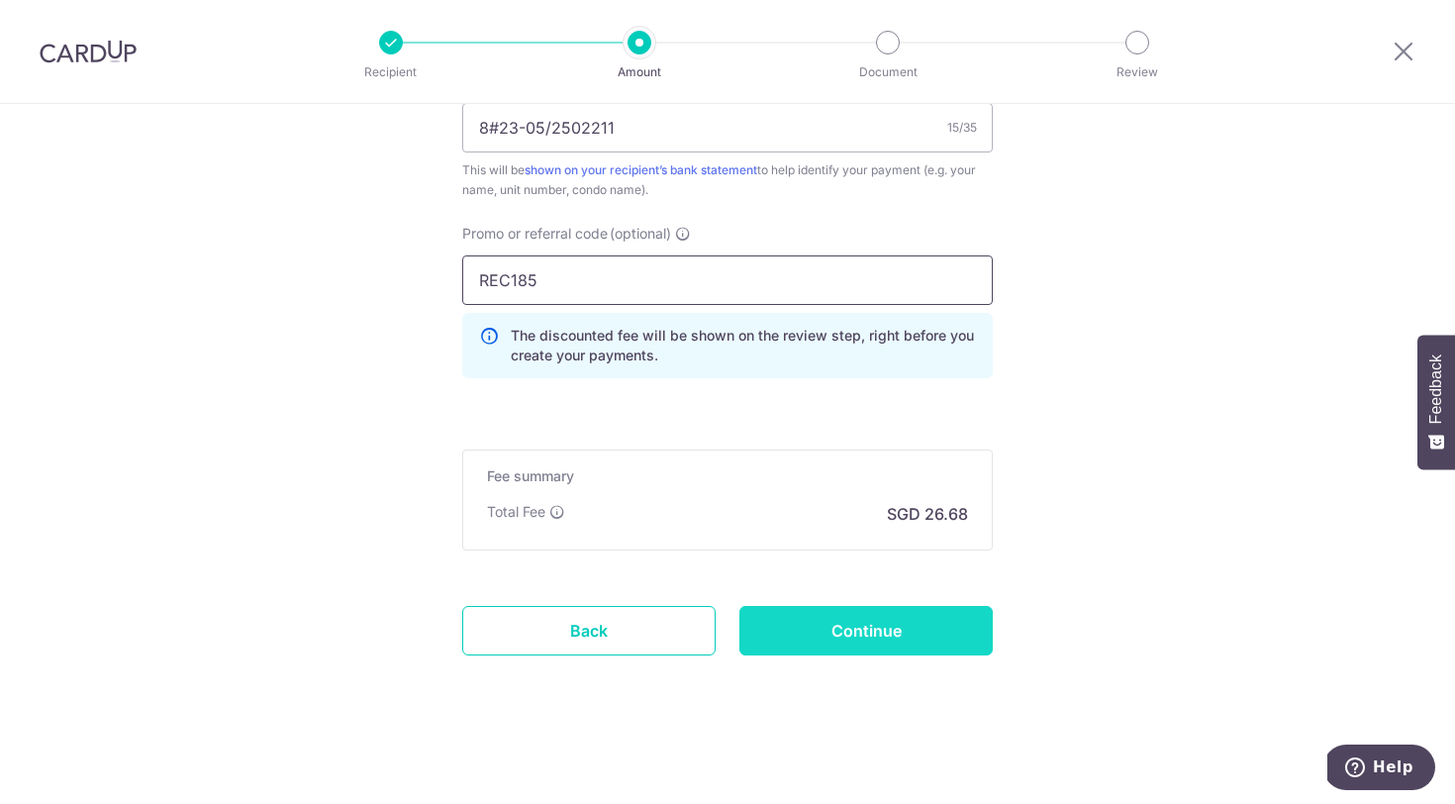
scroll to position [1281, 0]
type input "REC185"
click at [799, 633] on input "Continue" at bounding box center [866, 631] width 253 height 50
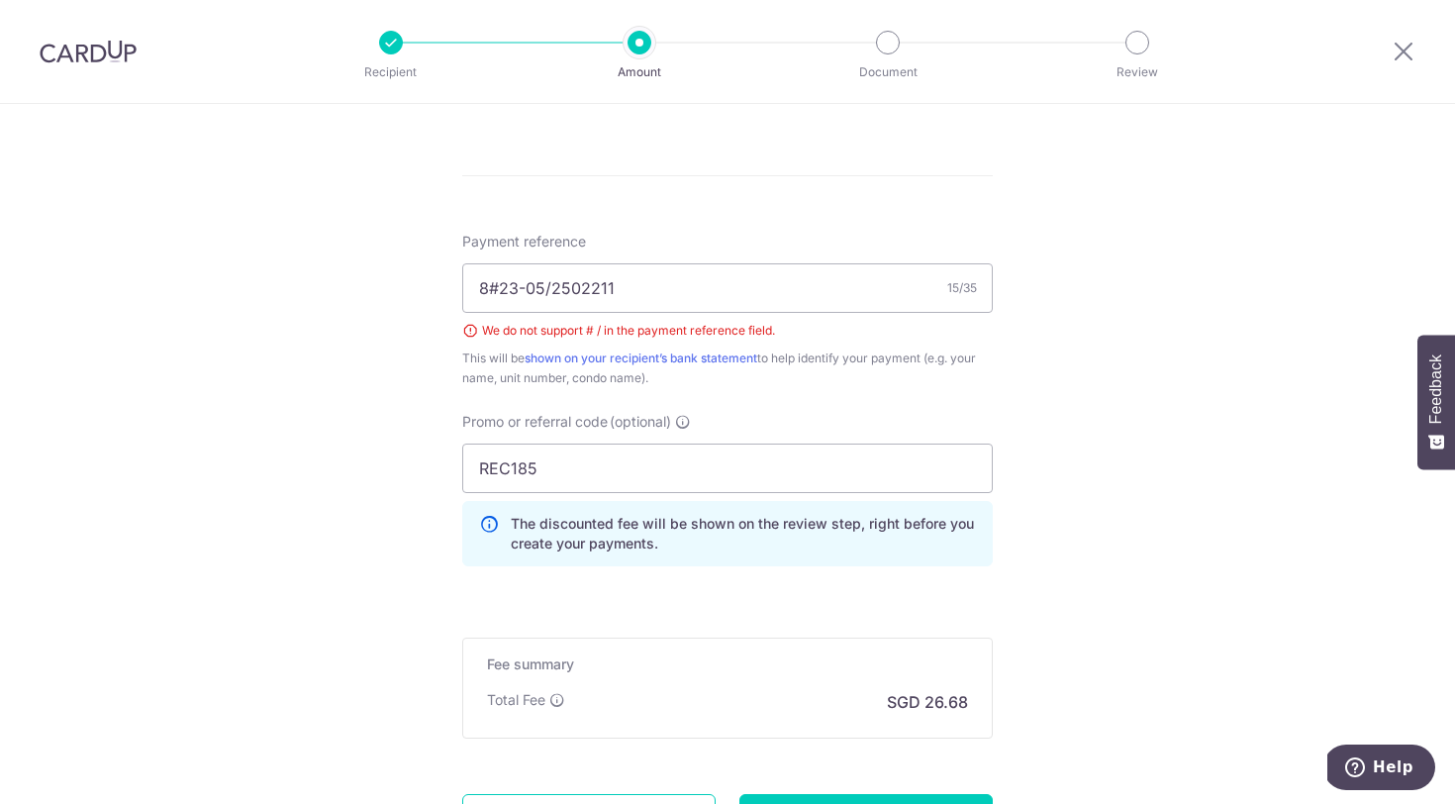
scroll to position [915, 0]
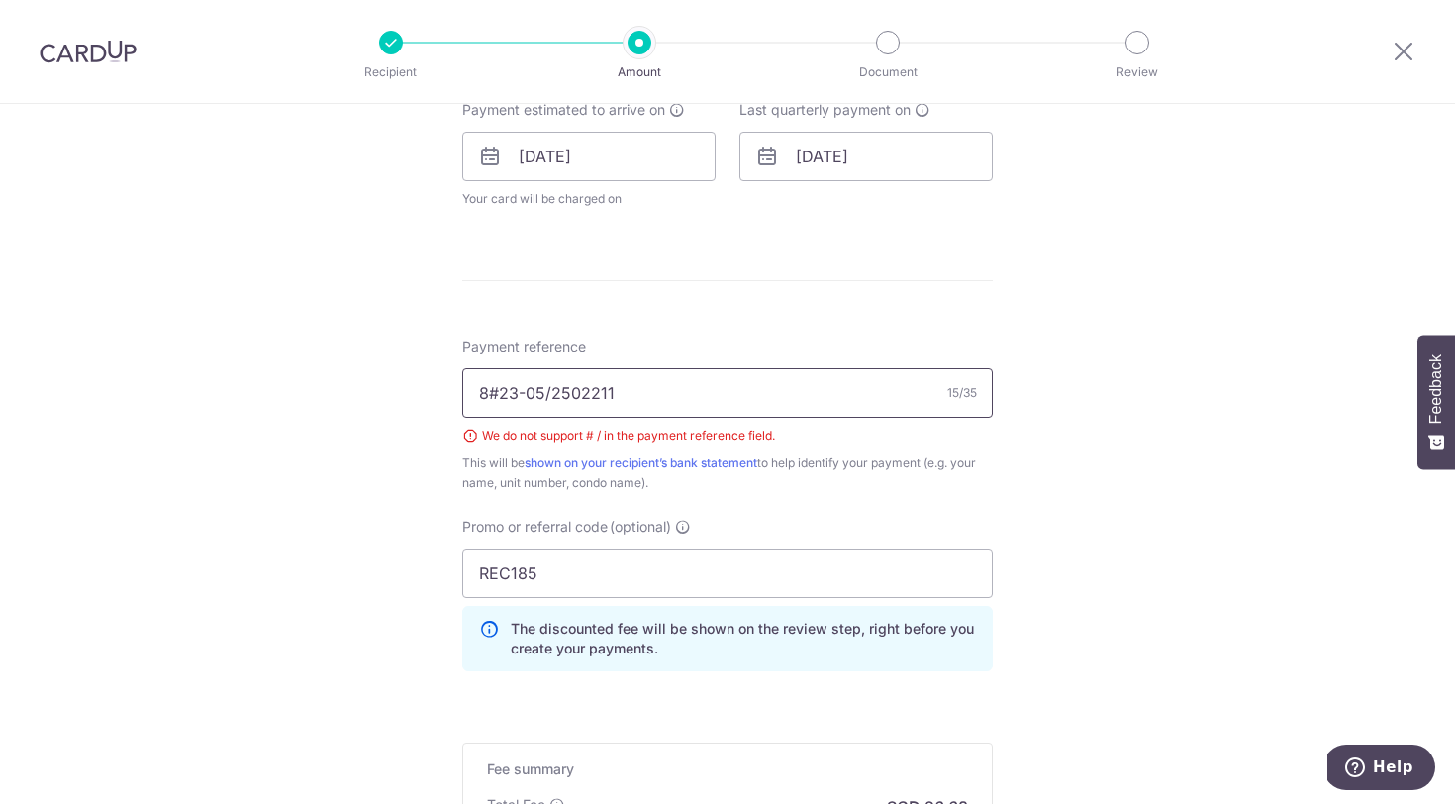
click at [551, 395] on input "8#23-05/2502211" at bounding box center [727, 393] width 531 height 50
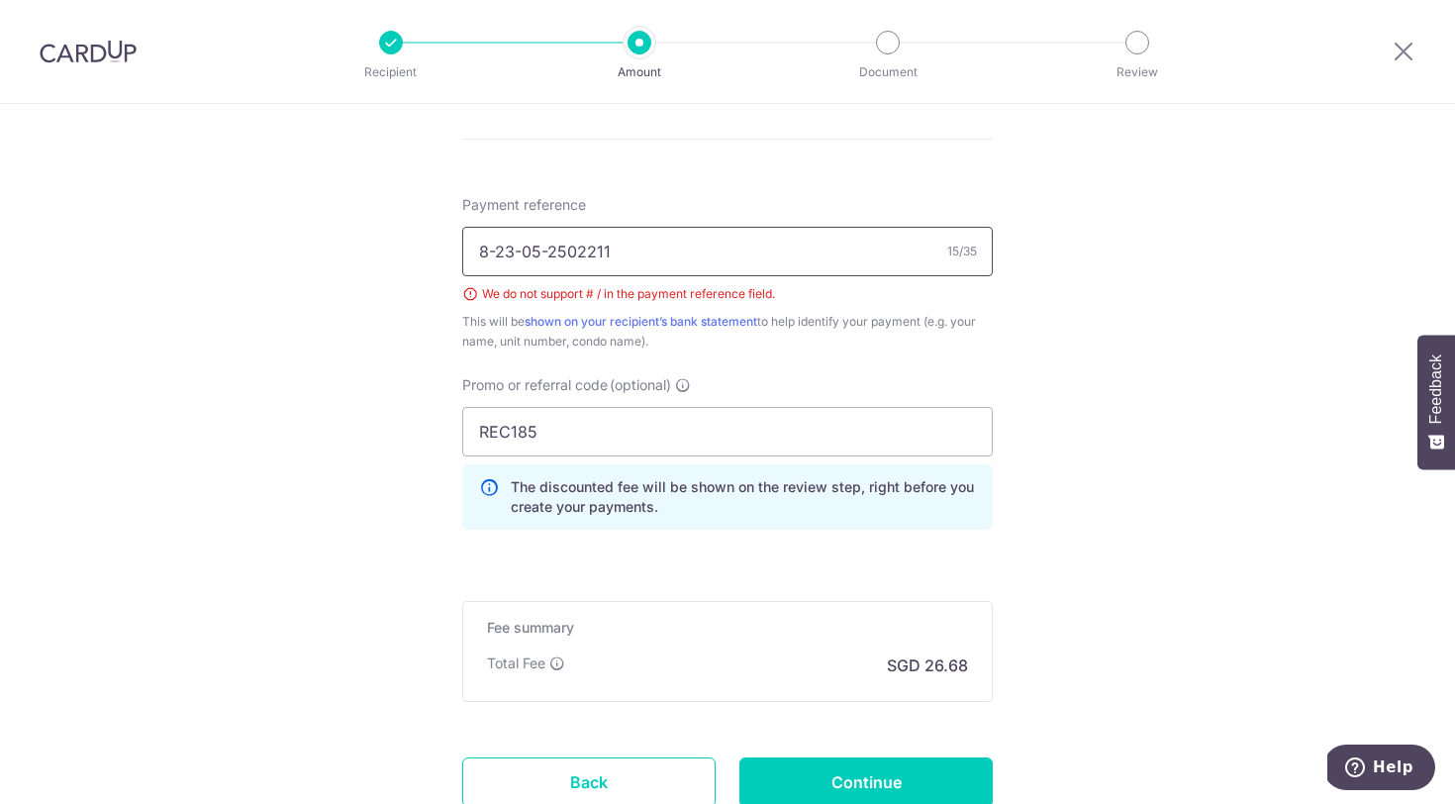
scroll to position [1058, 0]
type input "8-23-05-2502211"
click at [884, 775] on input "Continue" at bounding box center [866, 780] width 253 height 50
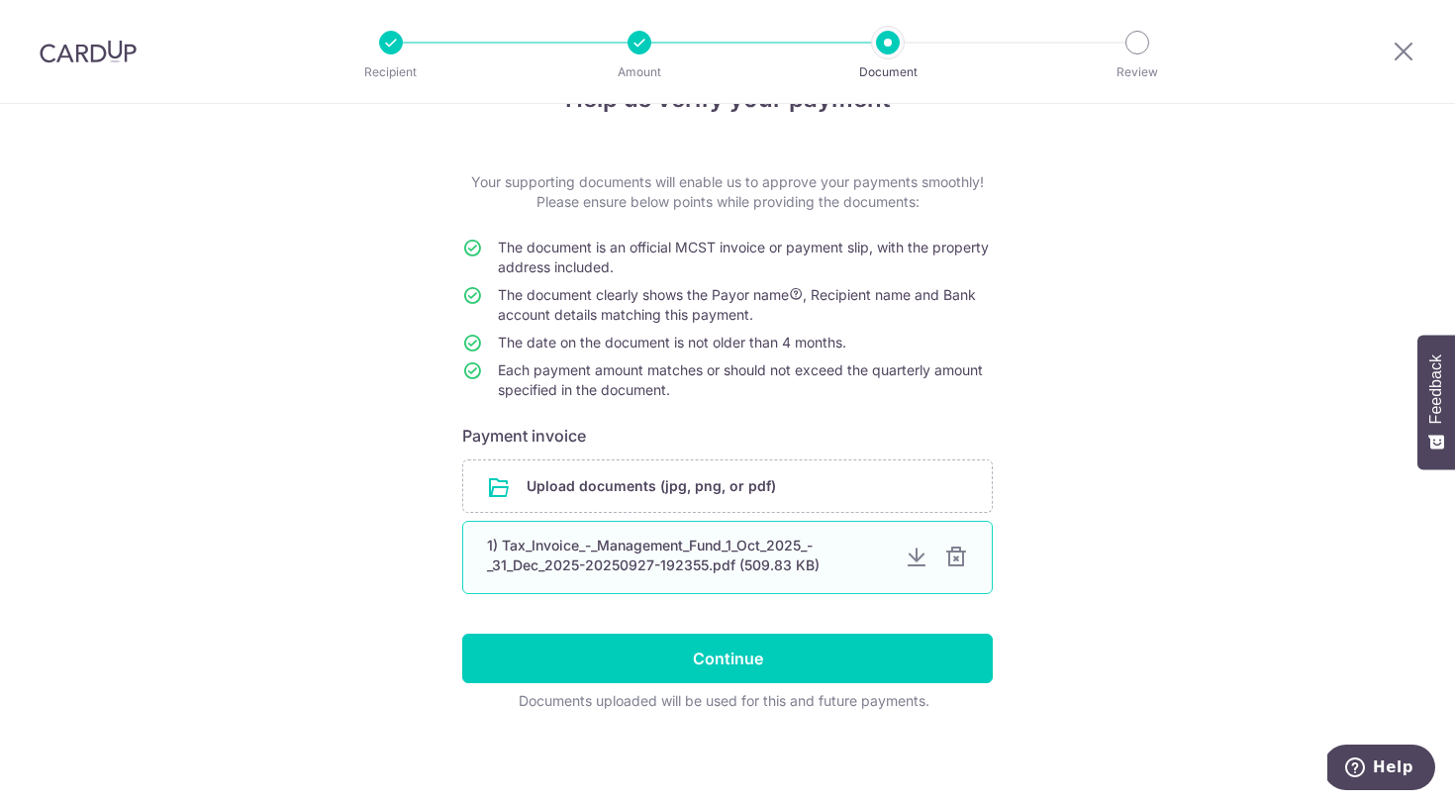
scroll to position [62, 0]
click at [963, 550] on div at bounding box center [957, 558] width 24 height 24
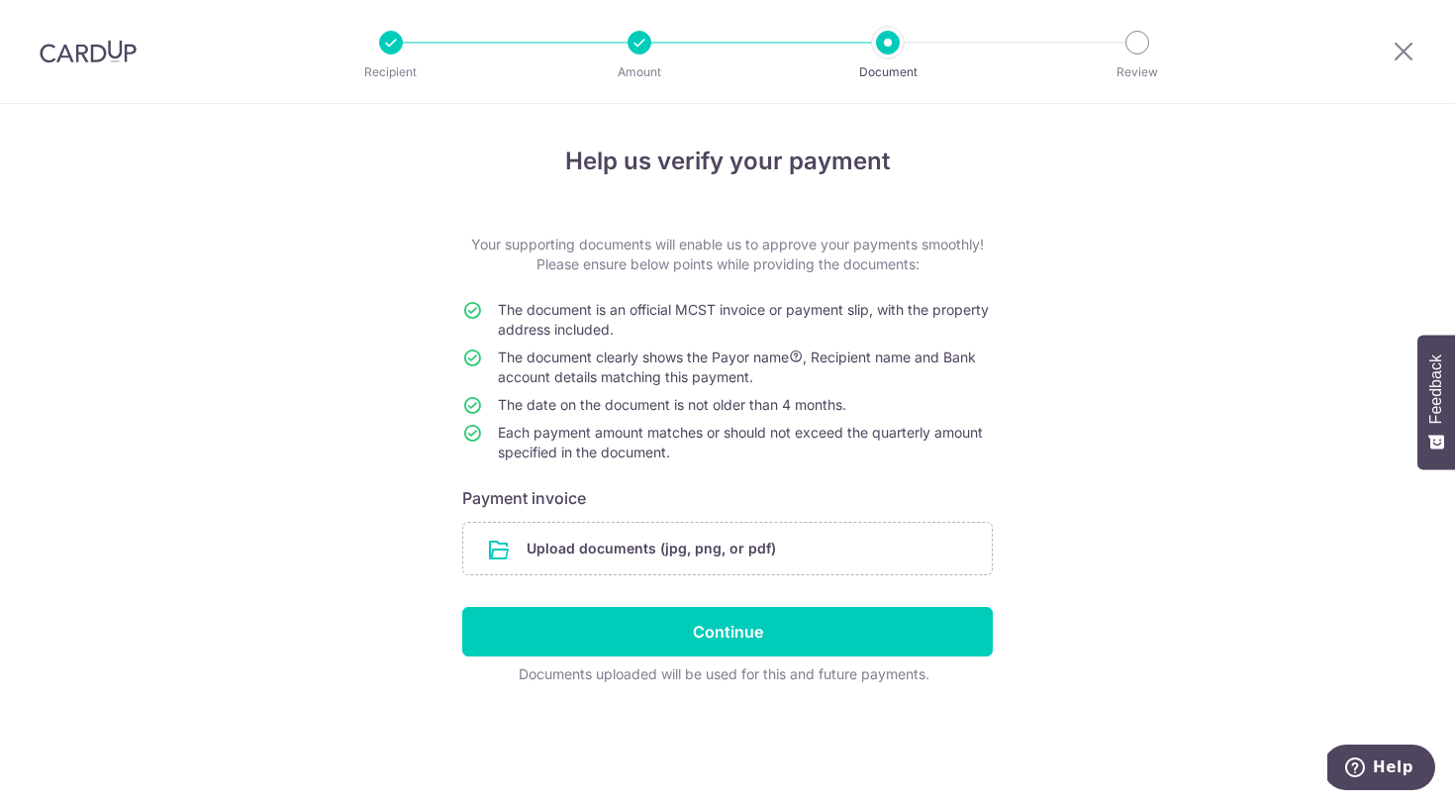
scroll to position [0, 0]
click at [762, 552] on input "file" at bounding box center [727, 548] width 529 height 51
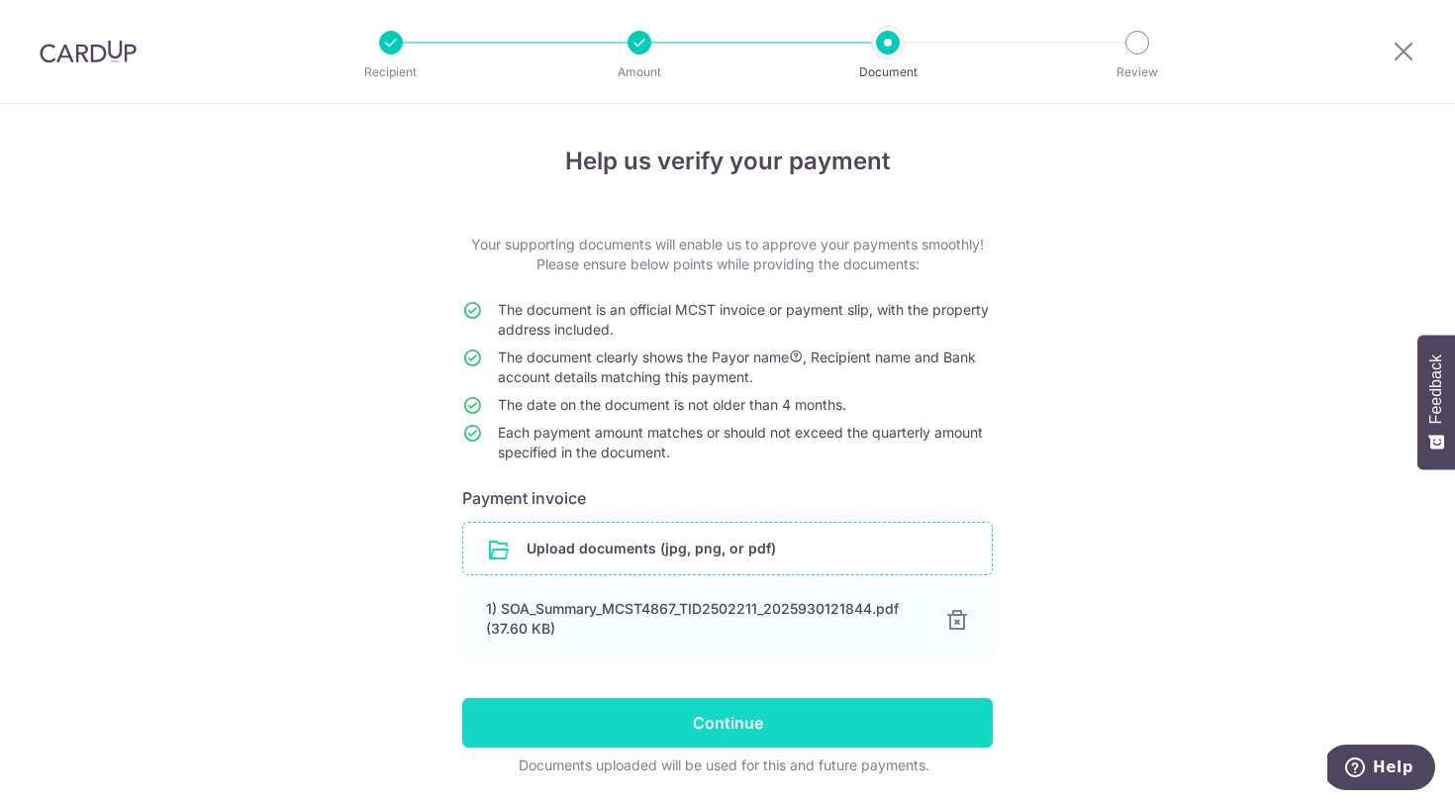
click at [883, 740] on input "Continue" at bounding box center [727, 723] width 531 height 50
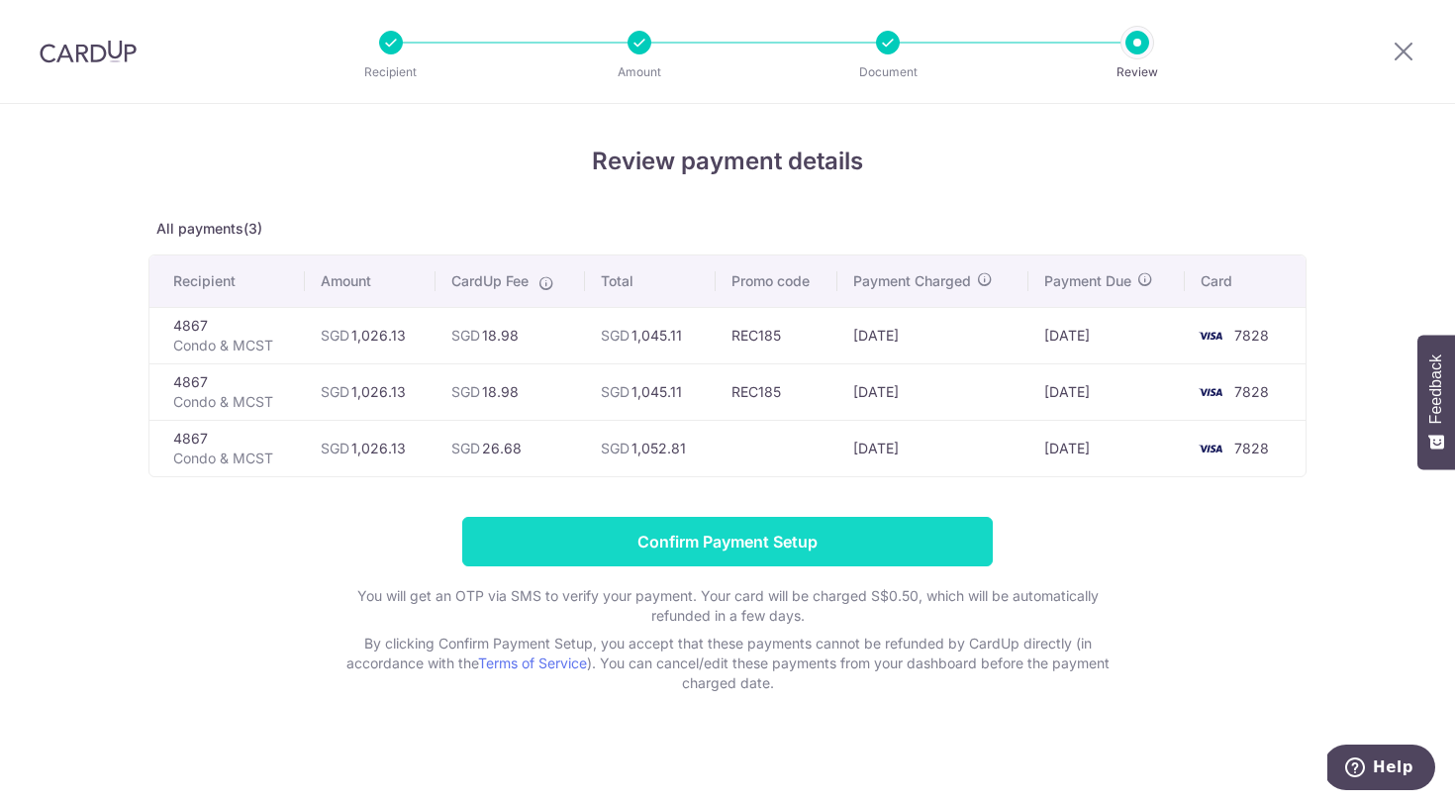
click at [770, 549] on input "Confirm Payment Setup" at bounding box center [727, 542] width 531 height 50
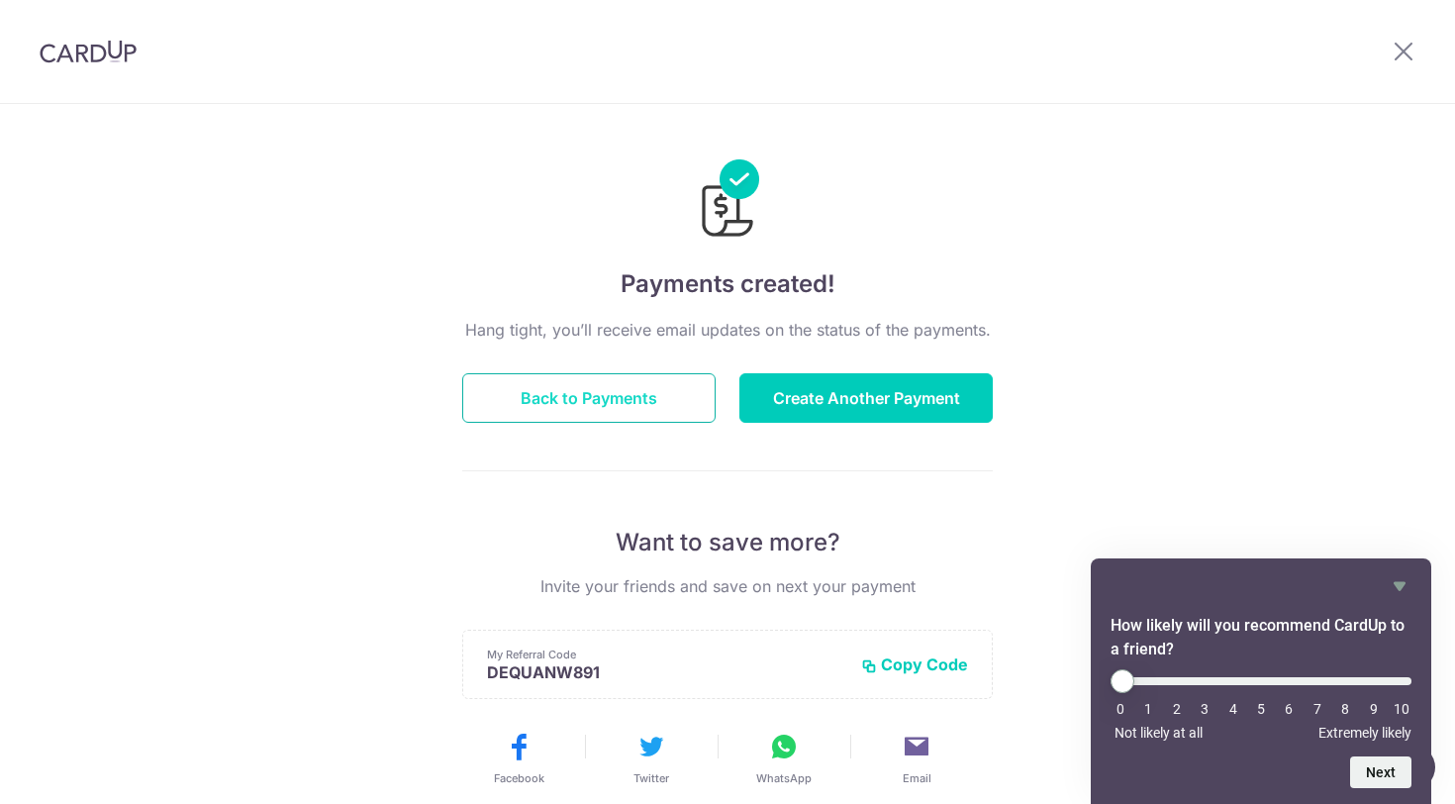
click at [625, 406] on button "Back to Payments" at bounding box center [588, 398] width 253 height 50
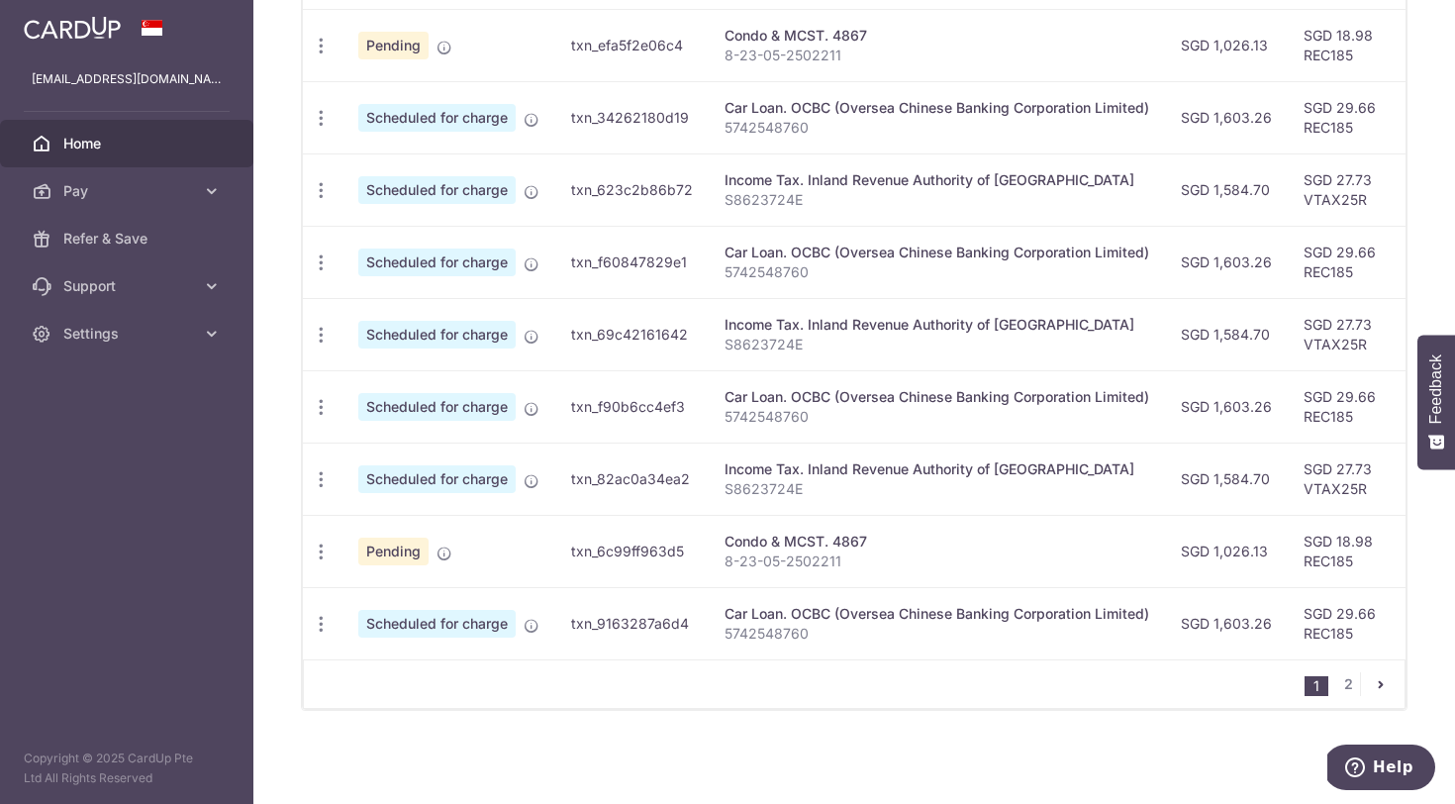
scroll to position [727, 0]
click at [1346, 684] on link "2" at bounding box center [1349, 684] width 24 height 24
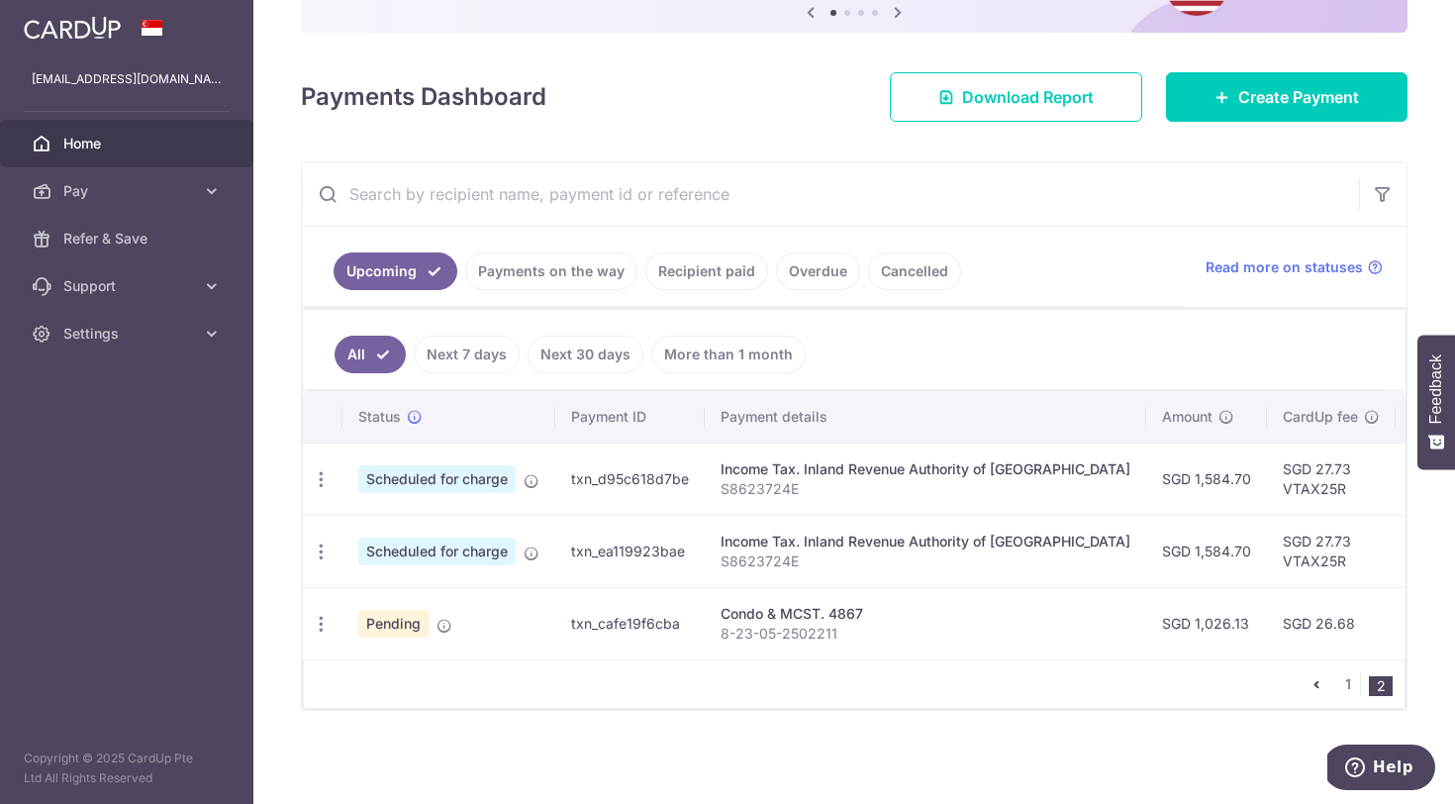
scroll to position [221, 0]
click at [321, 630] on icon "button" at bounding box center [321, 624] width 21 height 21
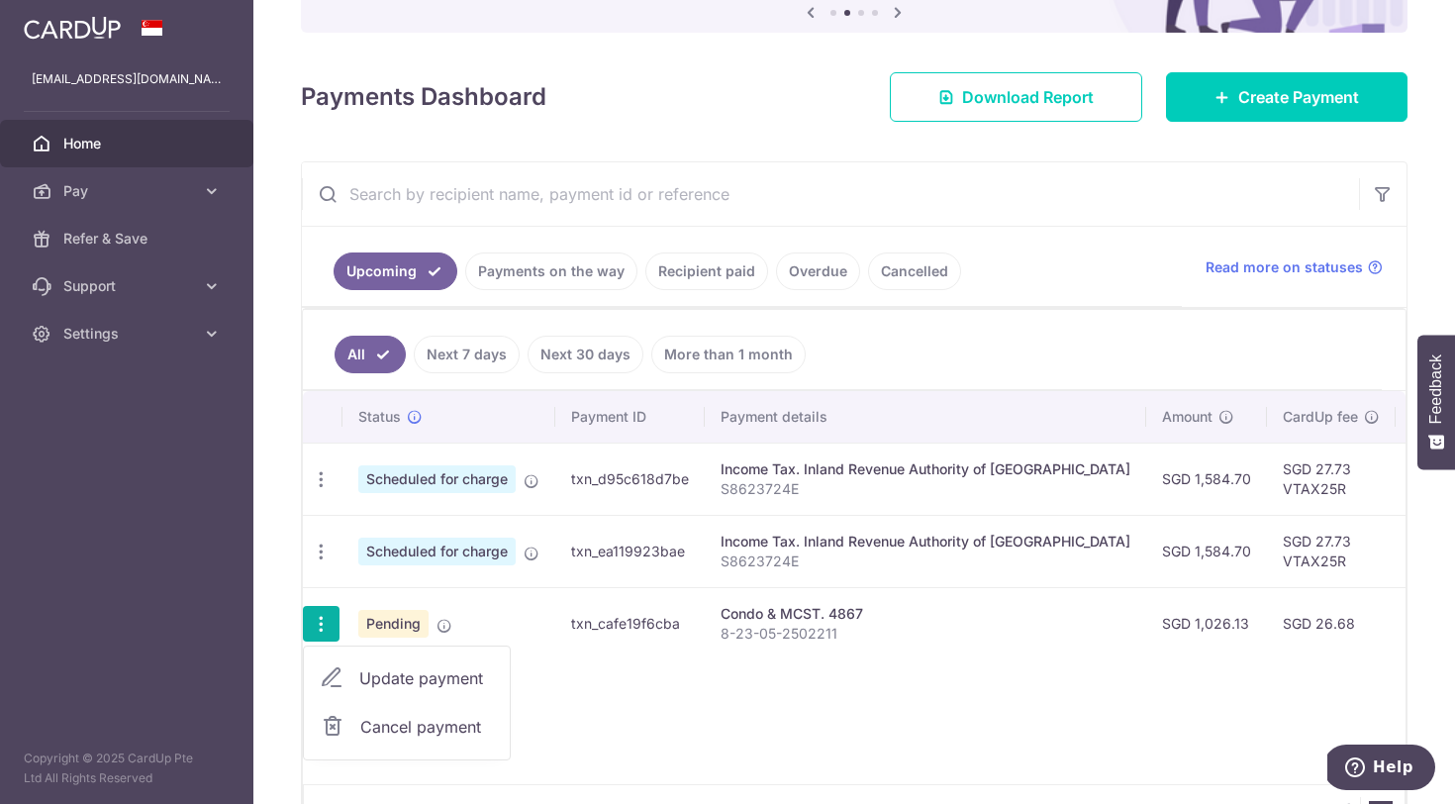
click at [375, 732] on span "Cancel payment" at bounding box center [426, 727] width 133 height 24
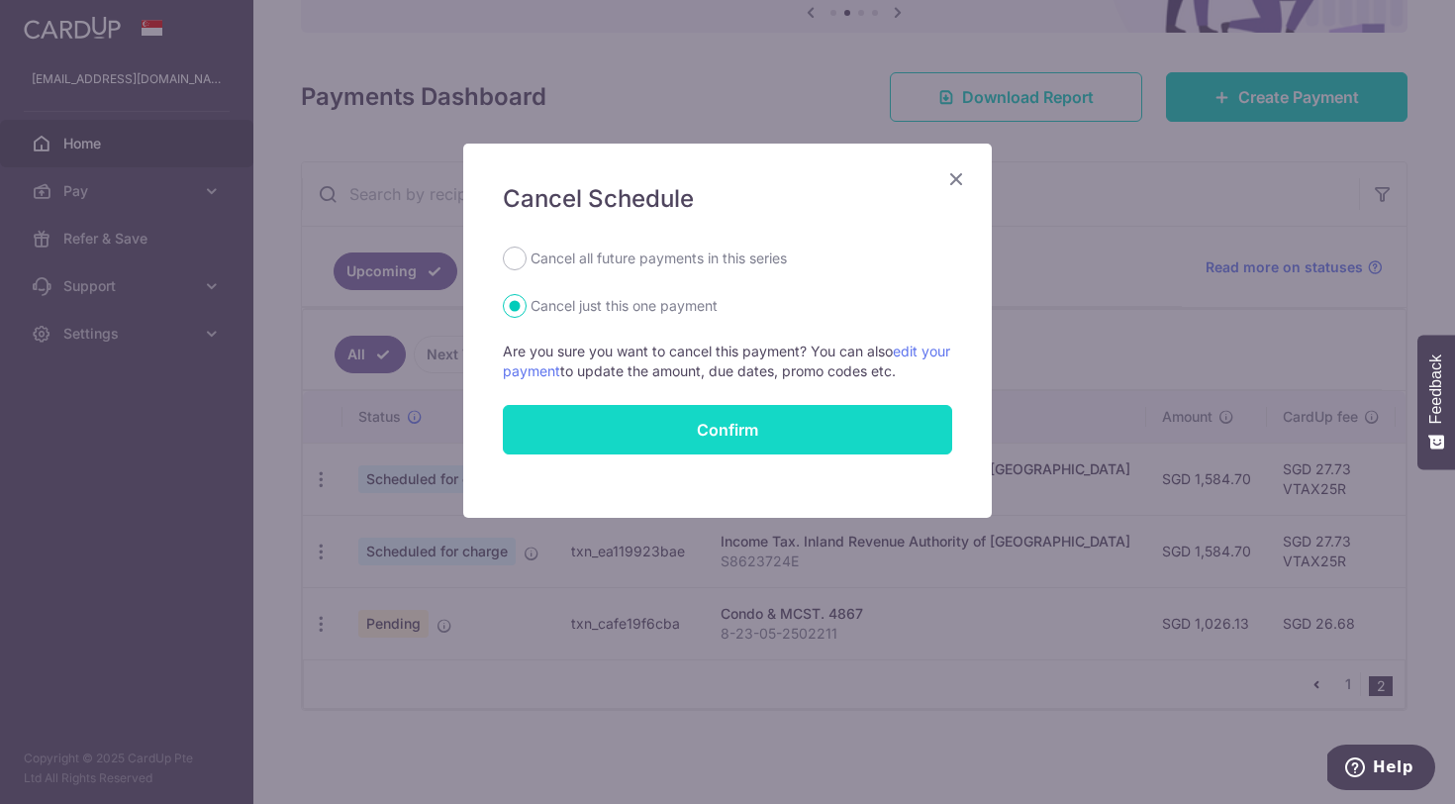
click at [666, 427] on button "Confirm" at bounding box center [728, 430] width 450 height 50
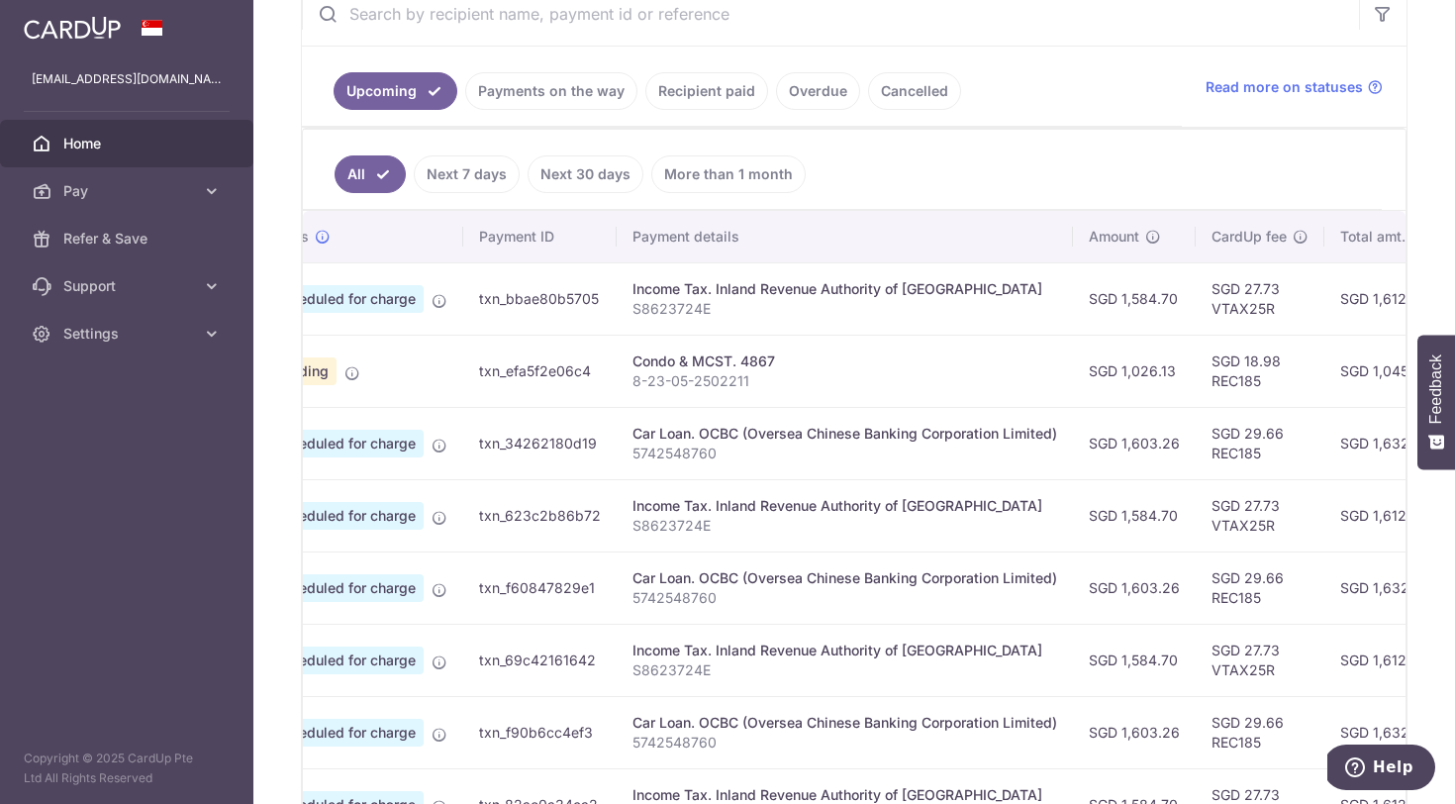
scroll to position [372, 0]
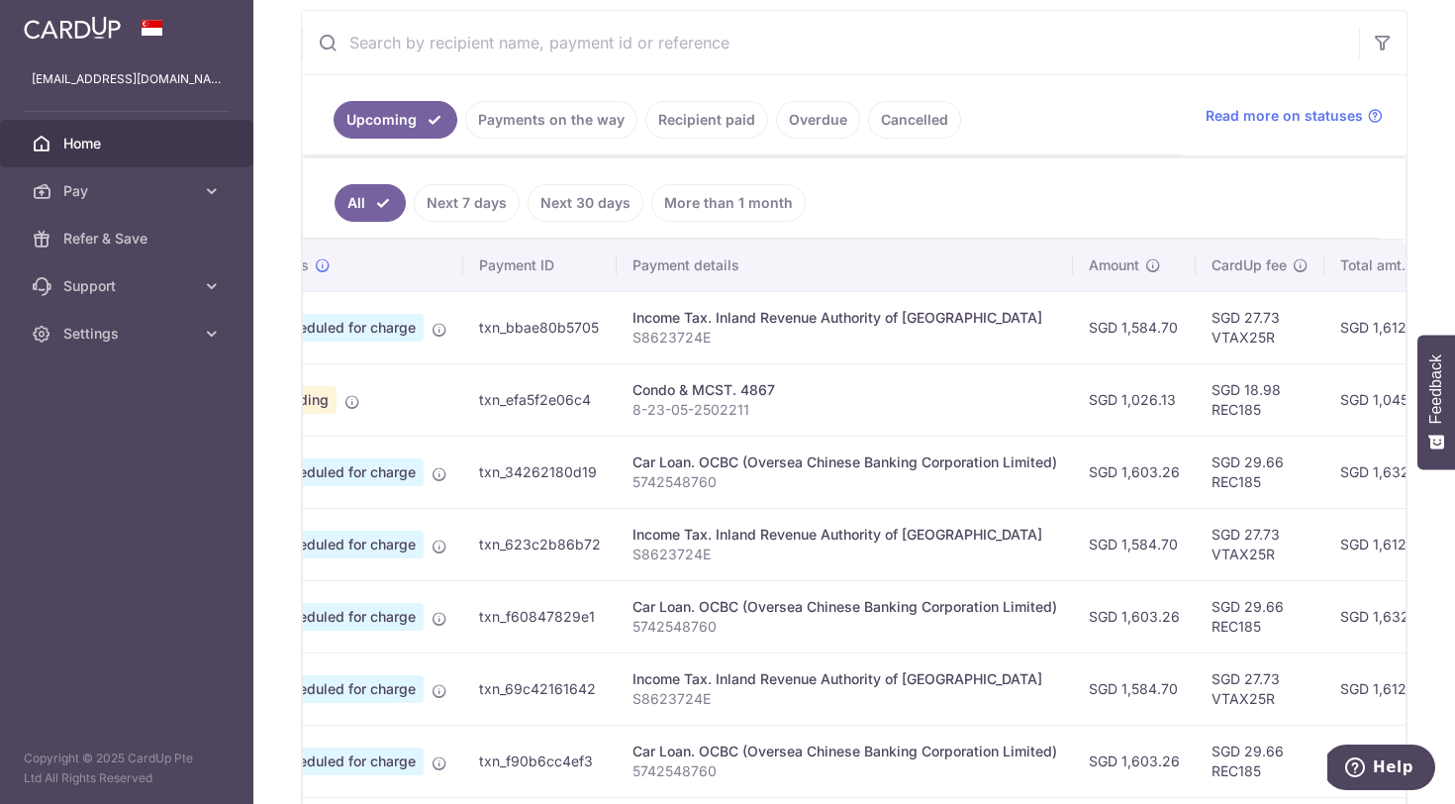
click at [710, 124] on link "Recipient paid" at bounding box center [707, 120] width 123 height 38
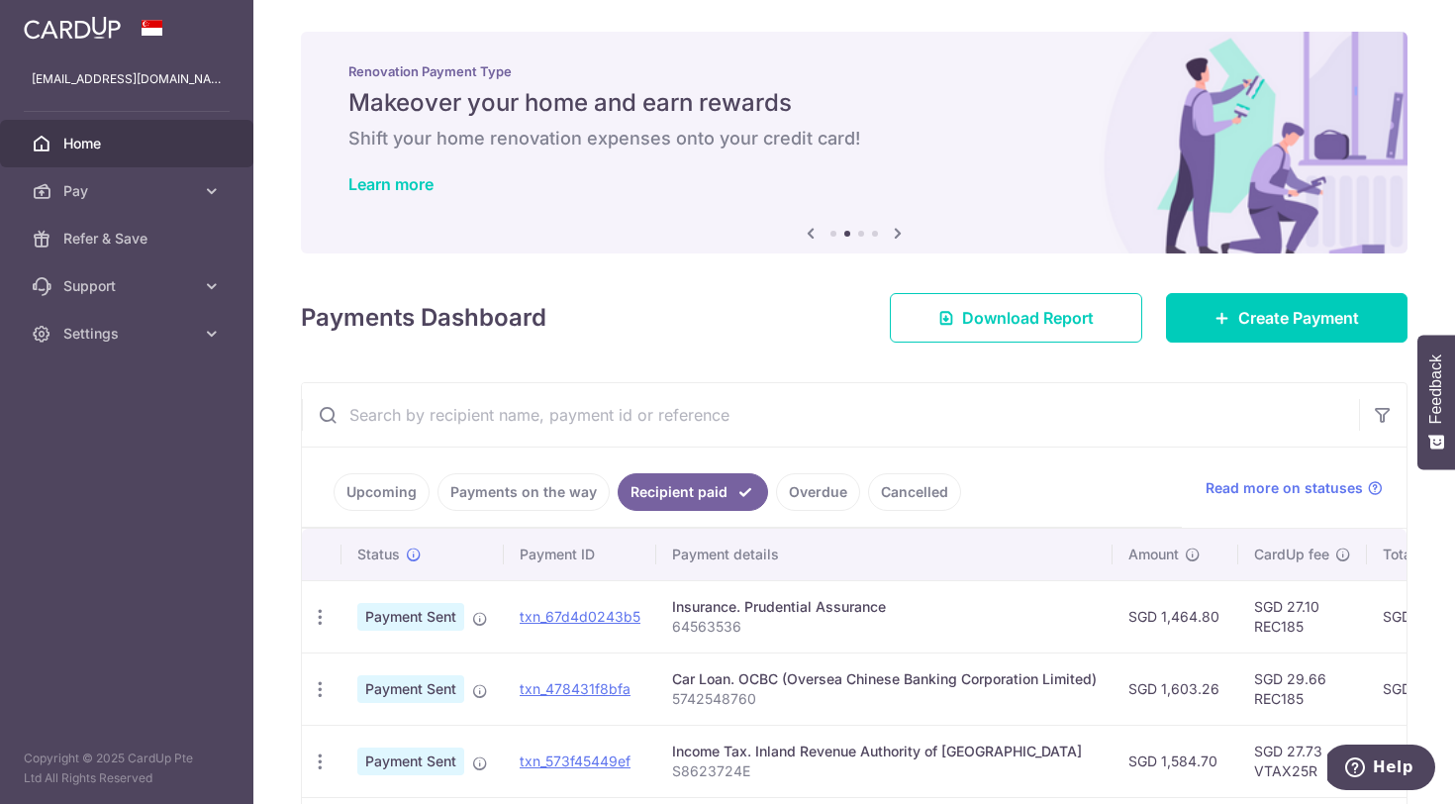
scroll to position [0, 0]
click at [188, 345] on link "Settings" at bounding box center [126, 334] width 253 height 48
click at [122, 437] on span "Logout" at bounding box center [128, 429] width 131 height 20
